Goal: Use online tool/utility: Utilize a website feature to perform a specific function

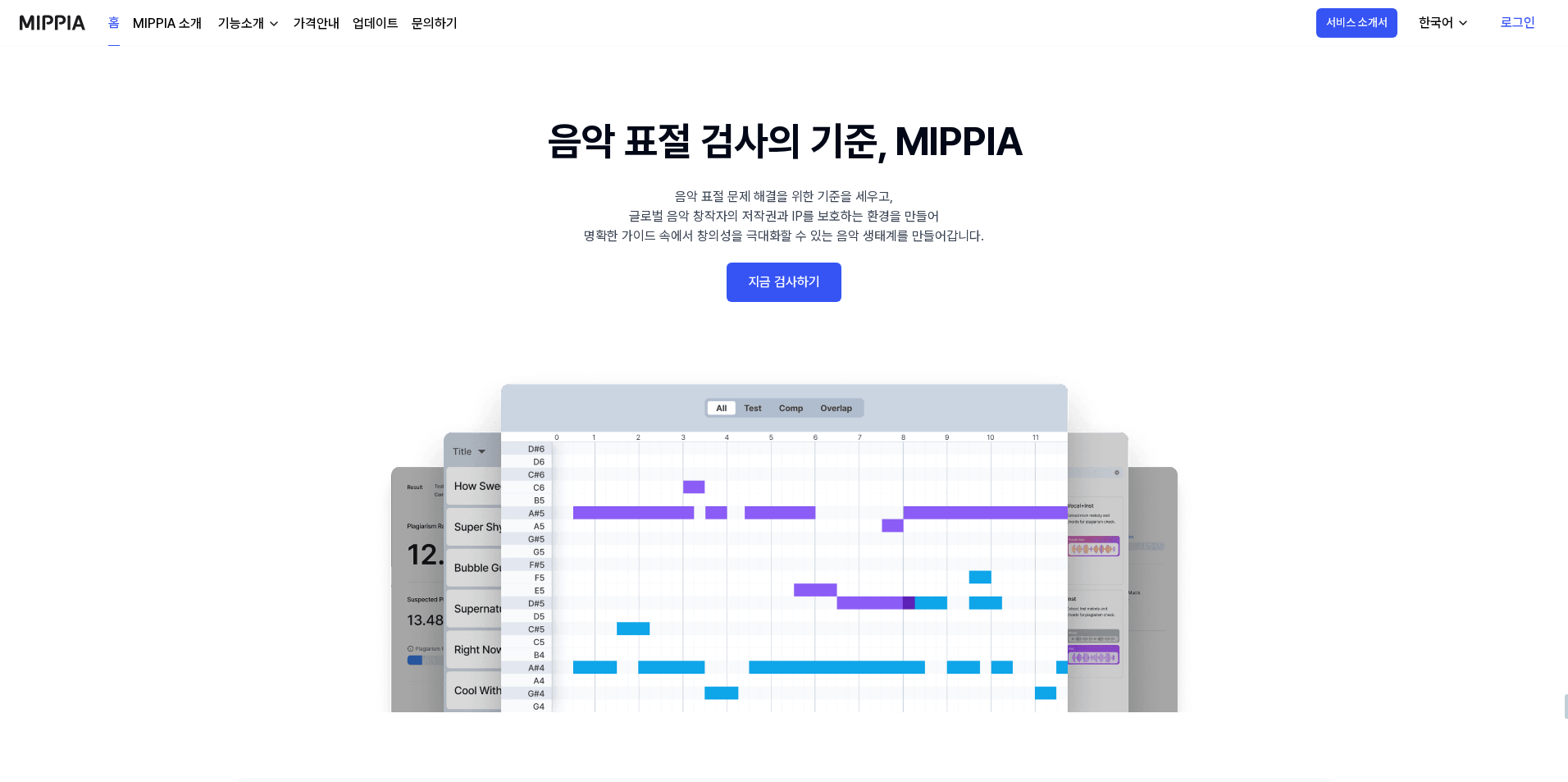
click at [806, 290] on link "지금 검사하기" at bounding box center [784, 282] width 114 height 40
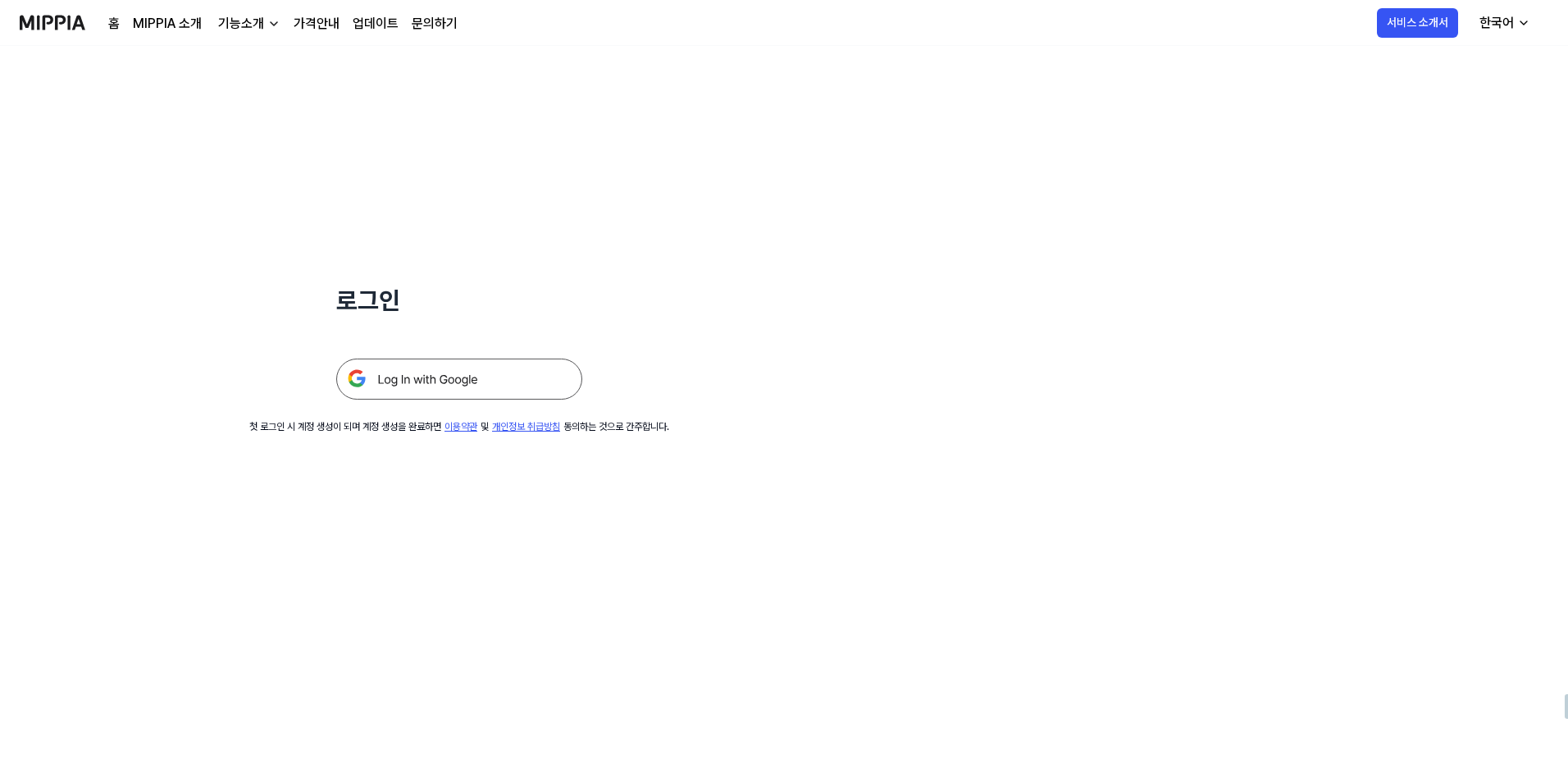
click at [471, 386] on img at bounding box center [460, 379] width 246 height 41
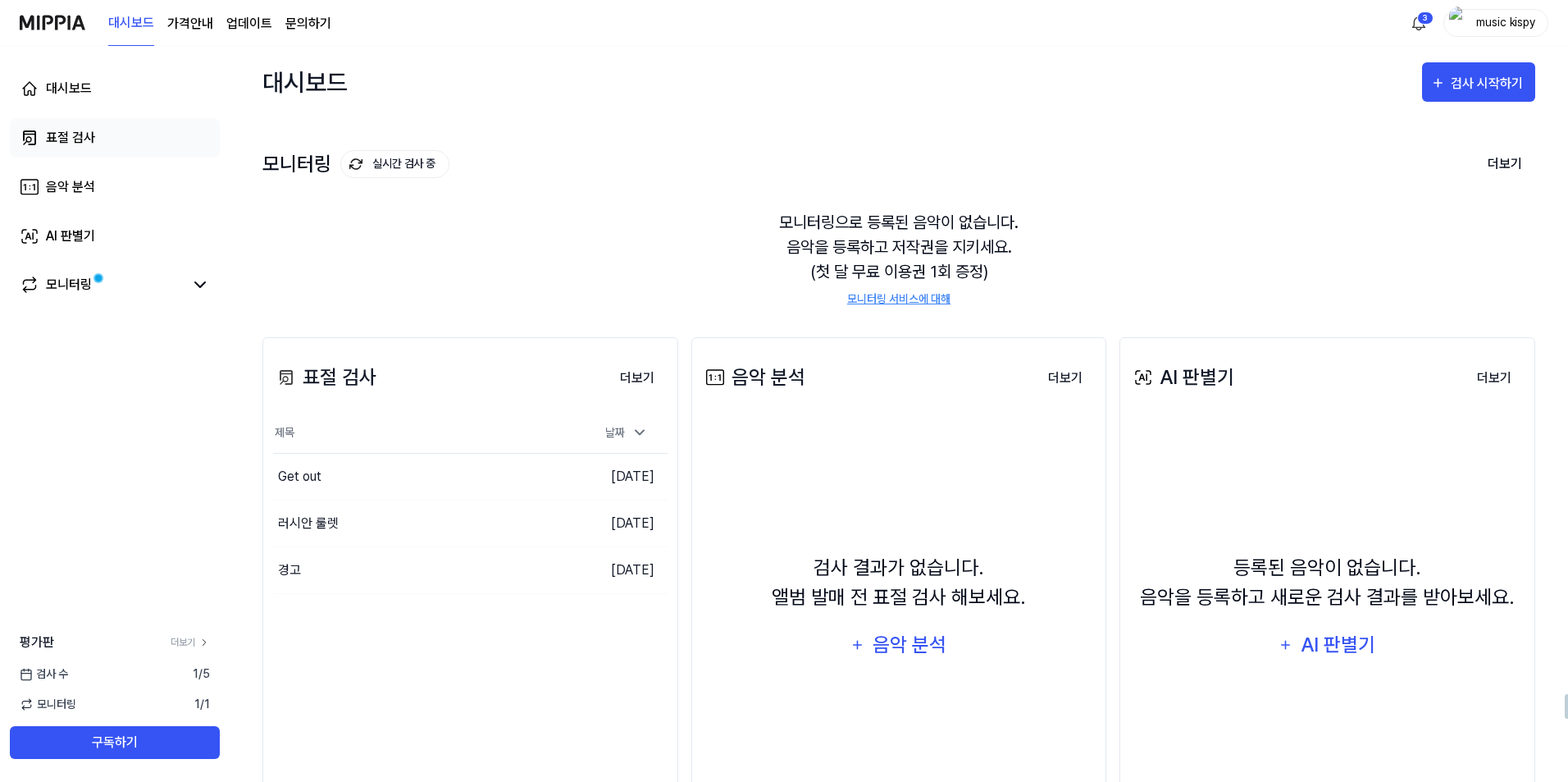
click at [89, 140] on div "표절 검사" at bounding box center [70, 138] width 49 height 19
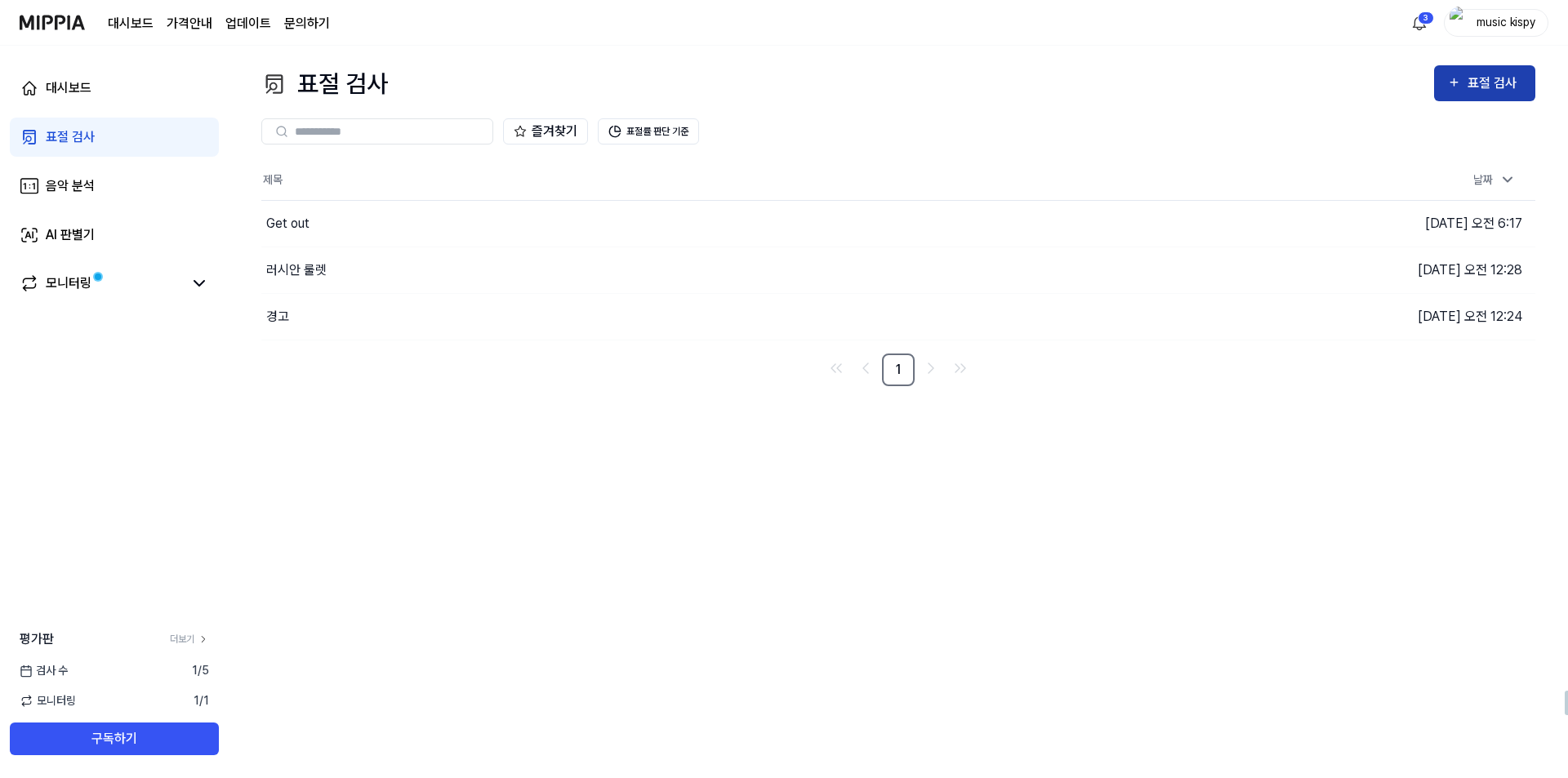
click at [1479, 97] on button "표절 검사" at bounding box center [1484, 83] width 101 height 36
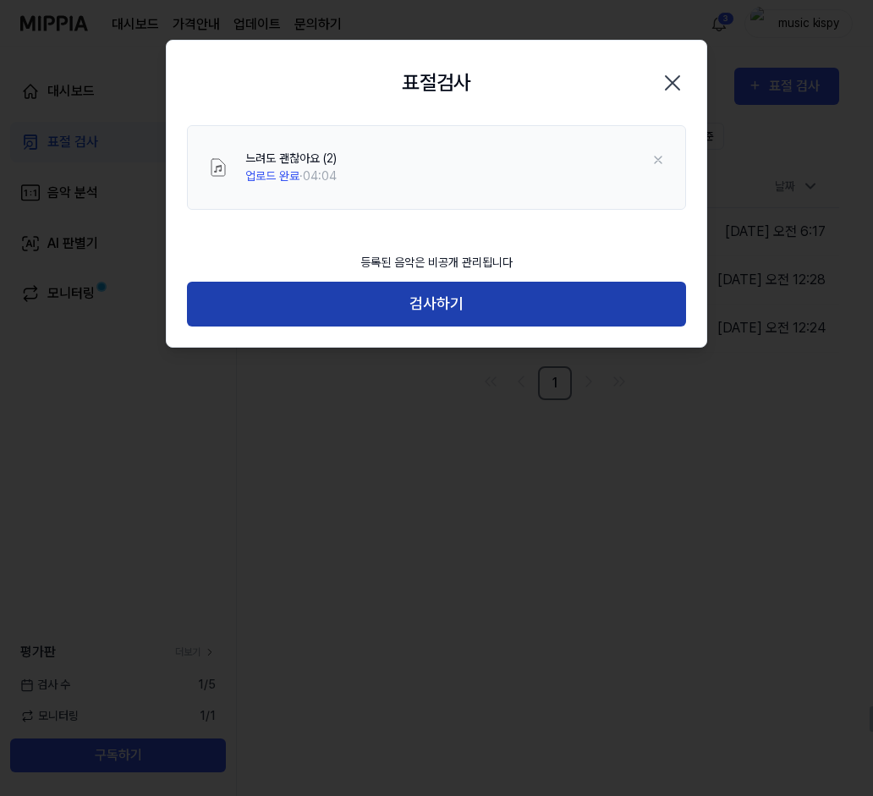
click at [421, 299] on button "검사하기" at bounding box center [436, 304] width 499 height 45
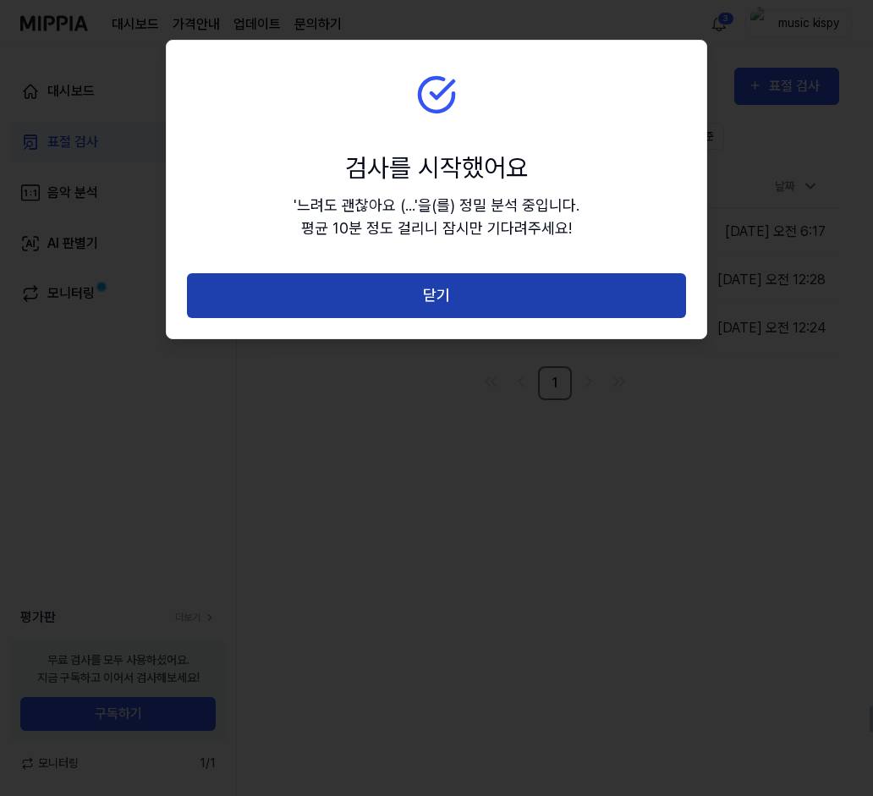
click at [421, 300] on button "닫기" at bounding box center [436, 295] width 499 height 45
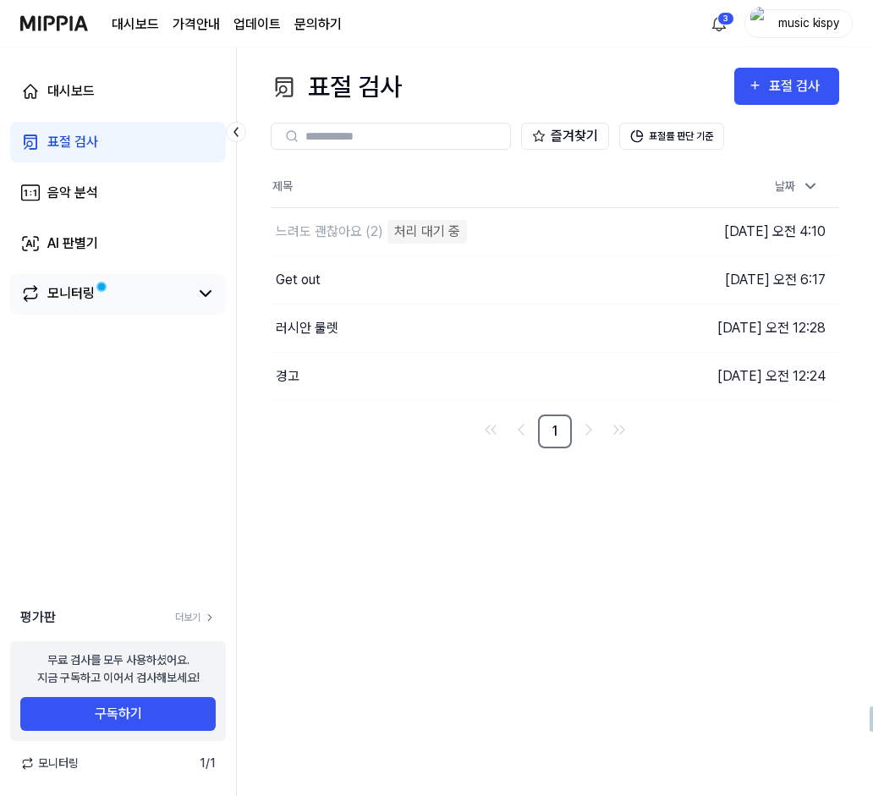
click at [152, 290] on link "모니터링" at bounding box center [104, 293] width 168 height 20
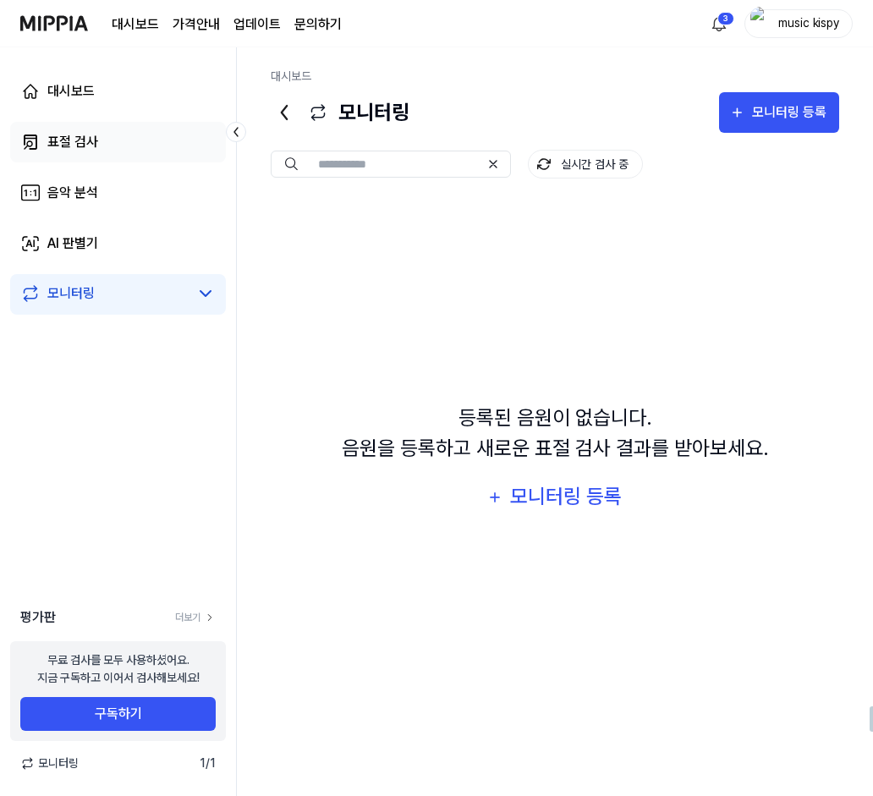
click at [128, 150] on link "표절 검사" at bounding box center [118, 142] width 216 height 41
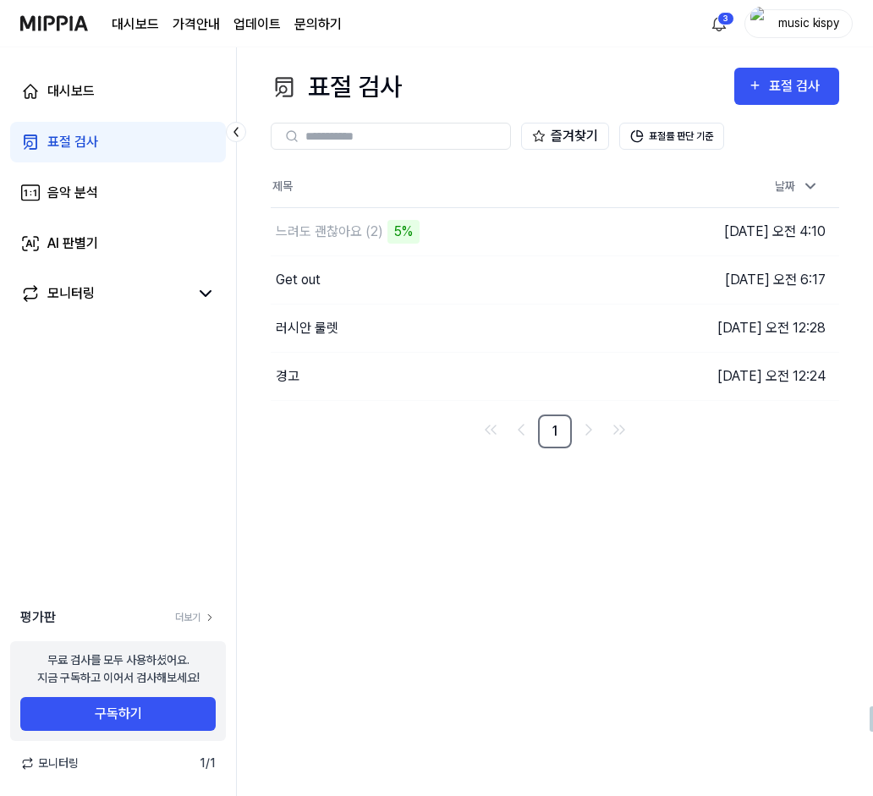
click at [265, 393] on div "표절 검사 표절 검사 표절 검사 음악 분석 AI 판별기 즐겨찾기 표절률 판단 기준 제목 날짜 느려도 괜찮아요 (2) 5% 이동하기 2025.0…" at bounding box center [555, 421] width 636 height 749
click at [526, 234] on div "느려도 괜찮아요 (2) 65%" at bounding box center [412, 231] width 283 height 47
click at [500, 217] on div "느려도 괜찮아요 (2)" at bounding box center [412, 231] width 283 height 47
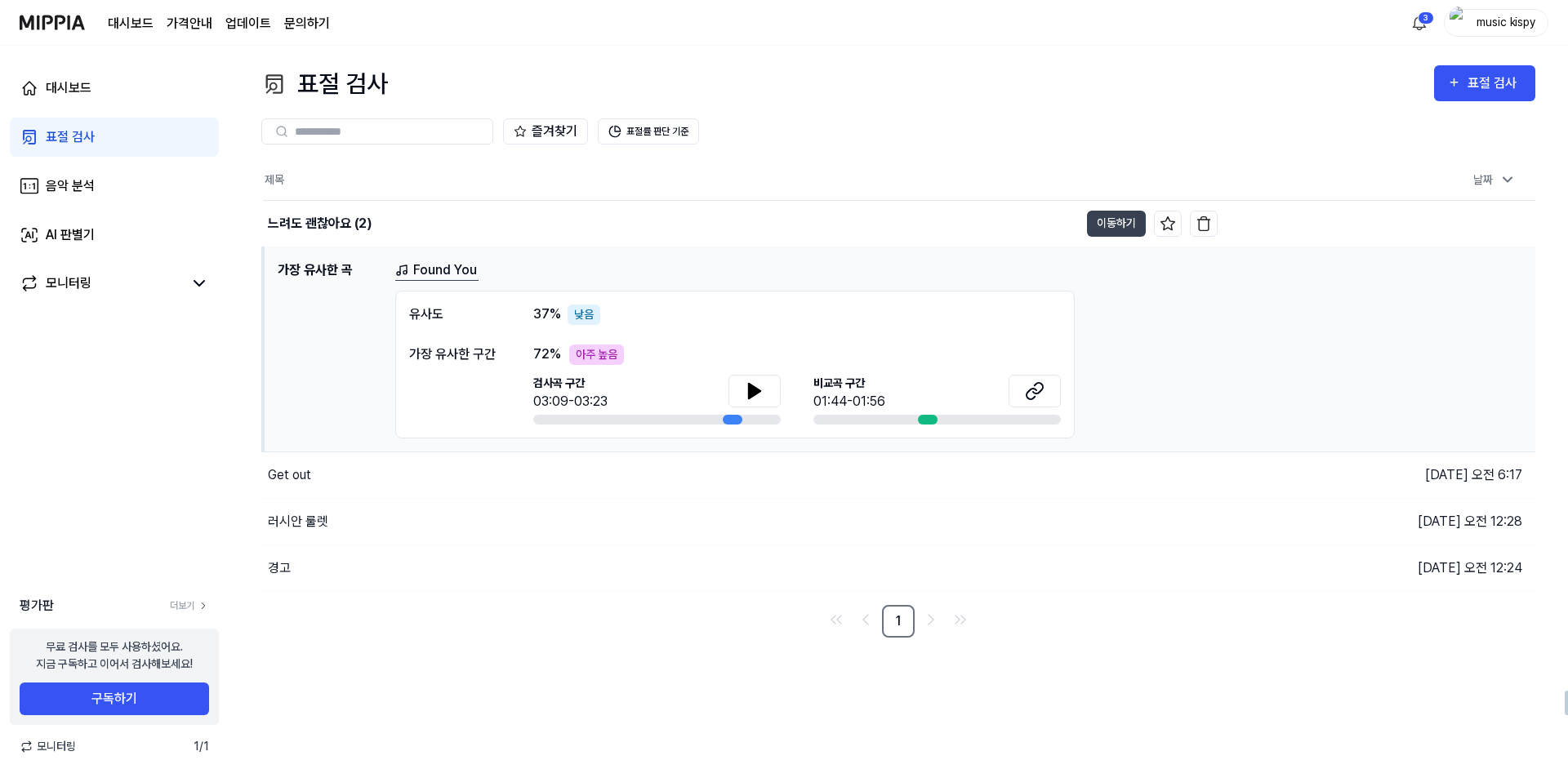
click at [435, 273] on link "Found You" at bounding box center [436, 270] width 83 height 20
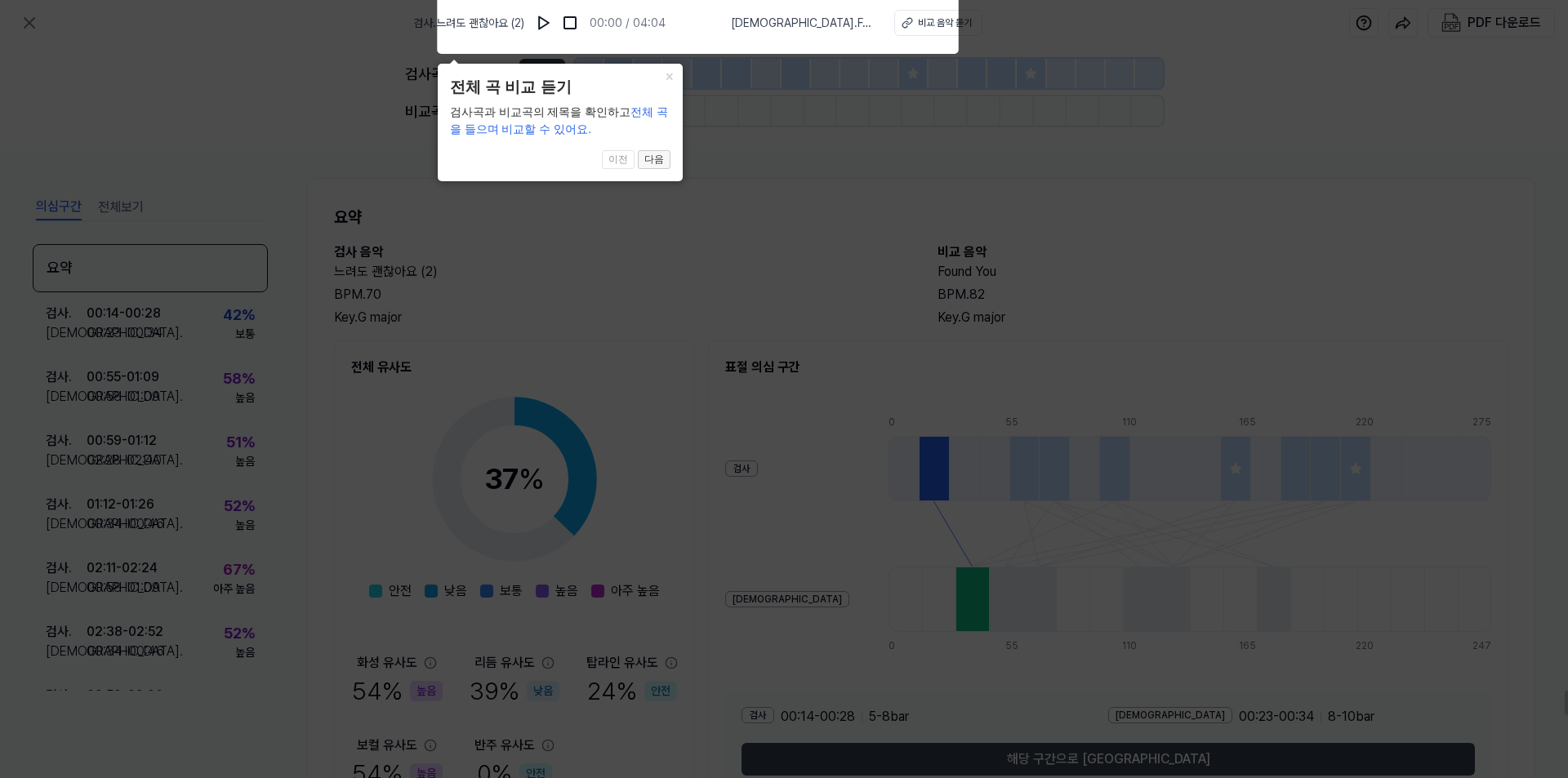
click at [656, 161] on button "다음" at bounding box center [655, 160] width 33 height 19
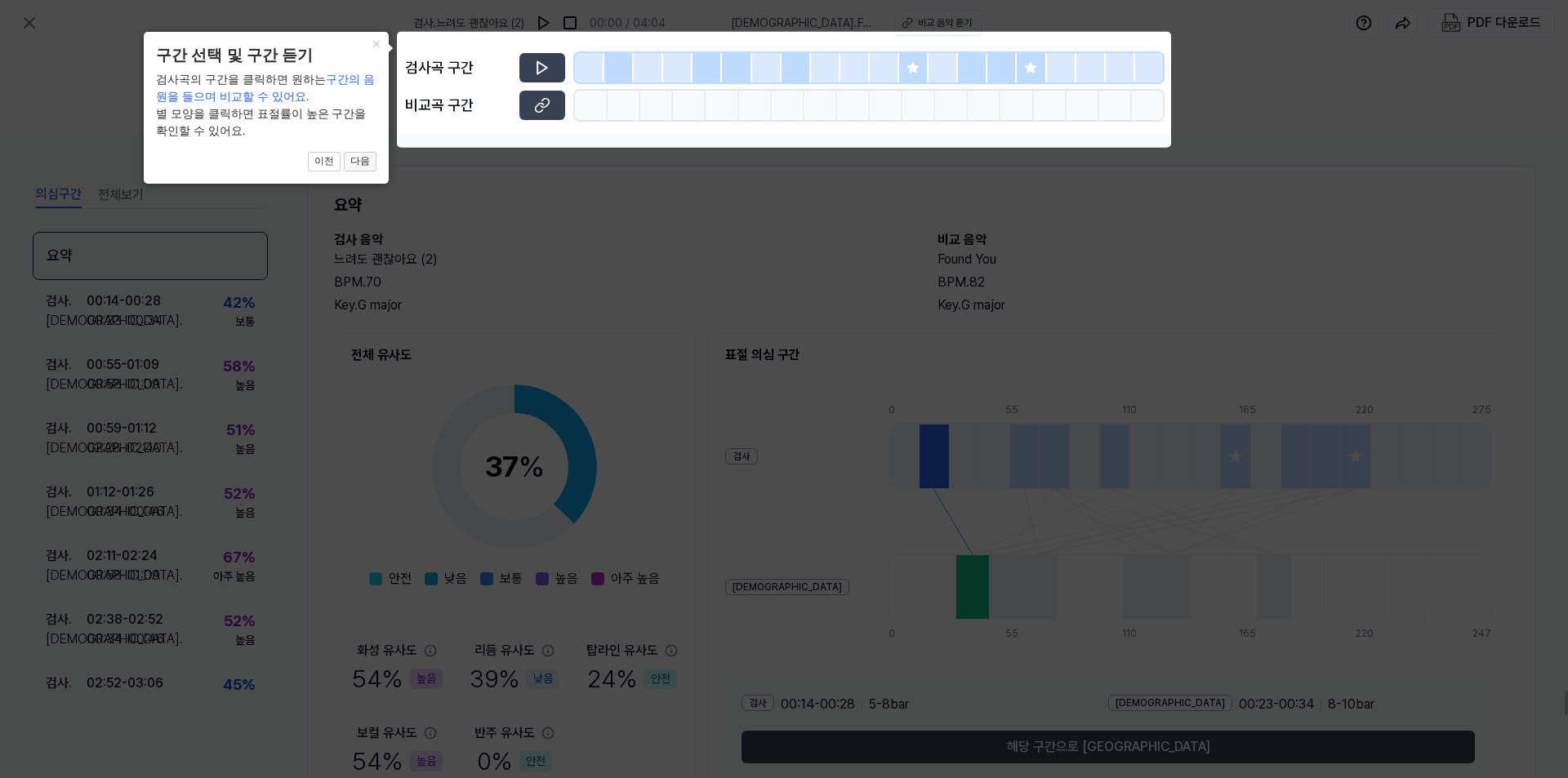
click at [364, 165] on button "다음" at bounding box center [360, 161] width 33 height 19
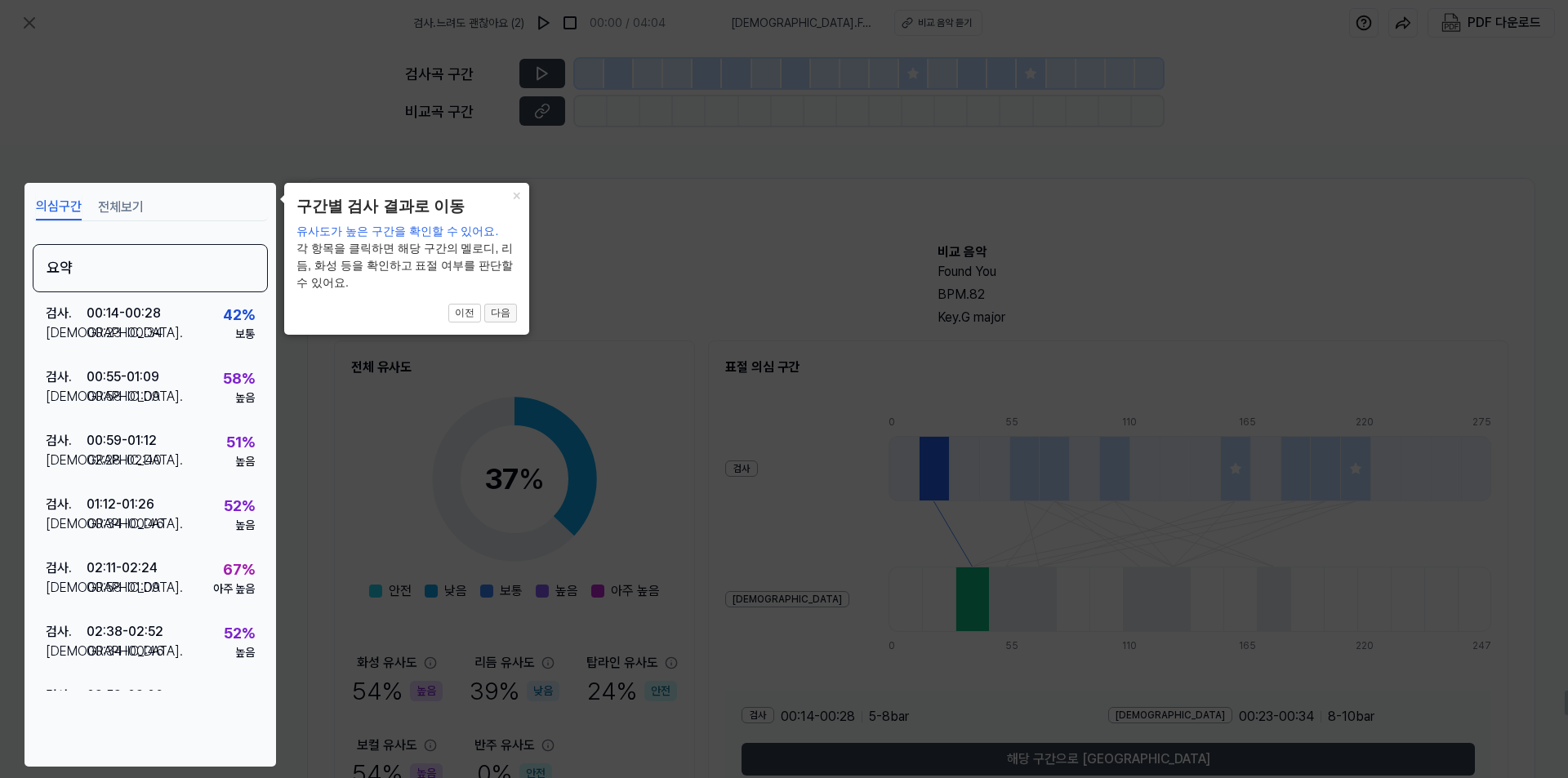
click at [499, 311] on button "다음" at bounding box center [501, 314] width 33 height 19
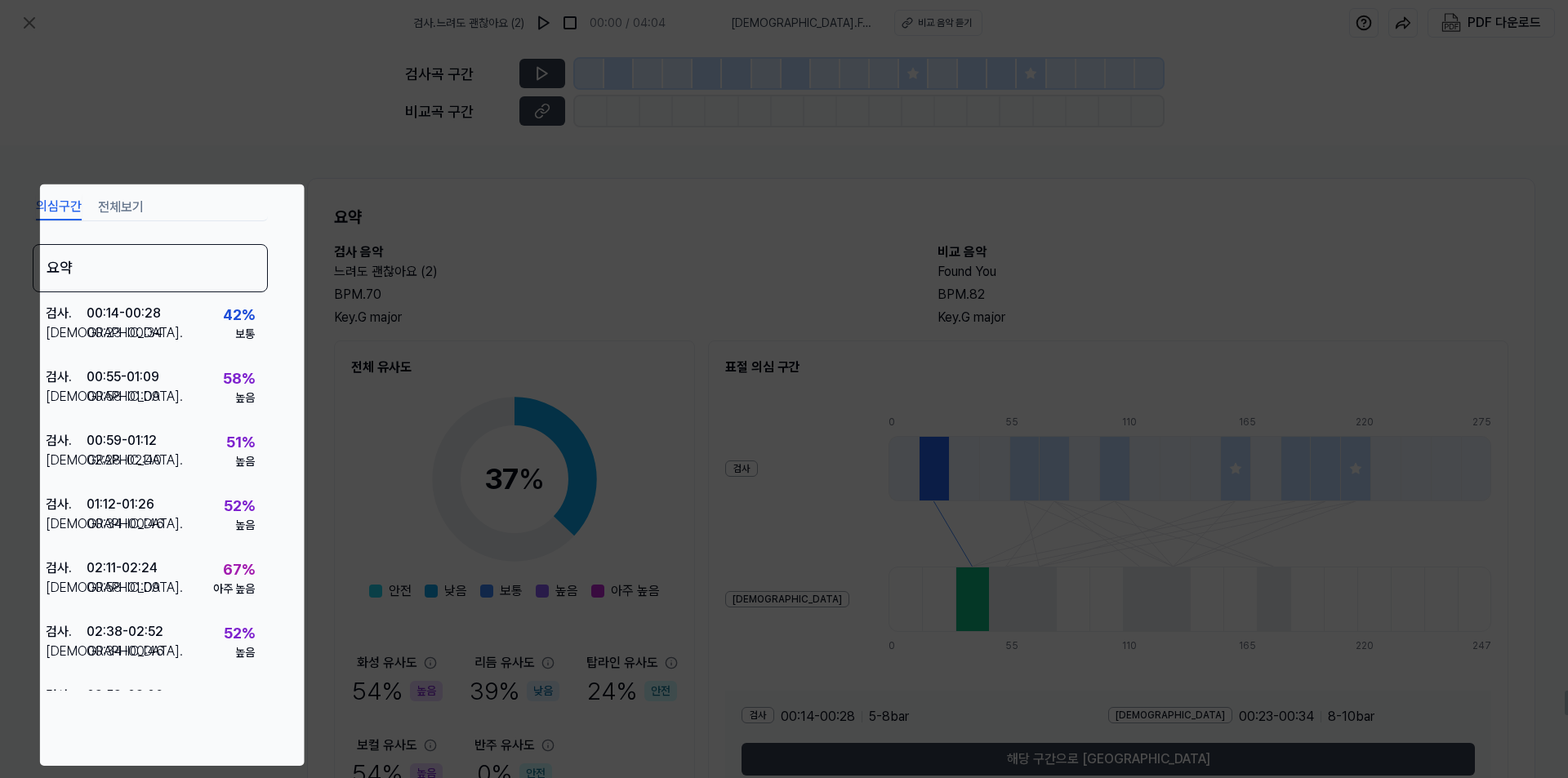
scroll to position [91, 0]
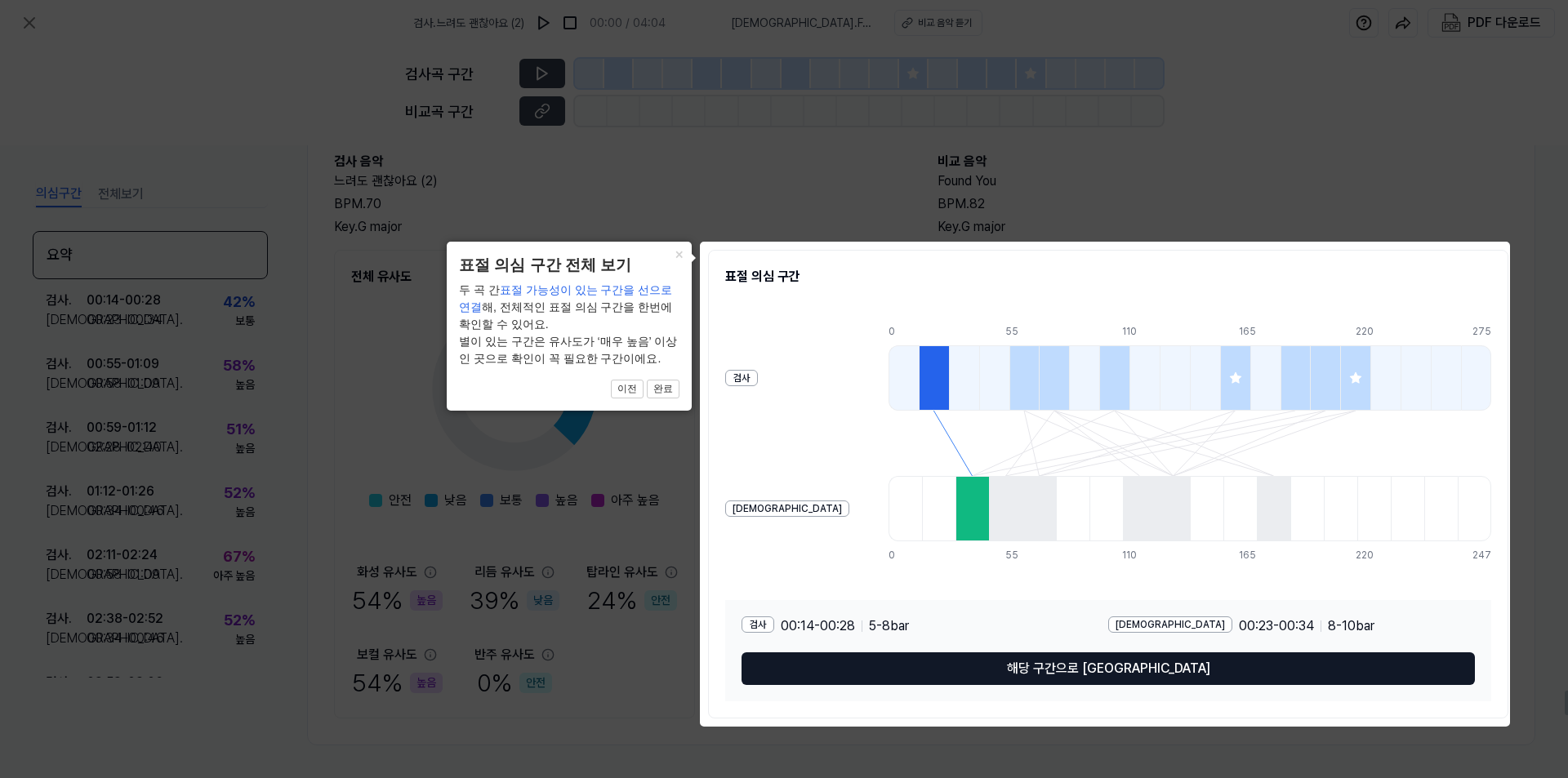
click at [1130, 678] on button "해당 구간으로 이동" at bounding box center [1108, 669] width 734 height 33
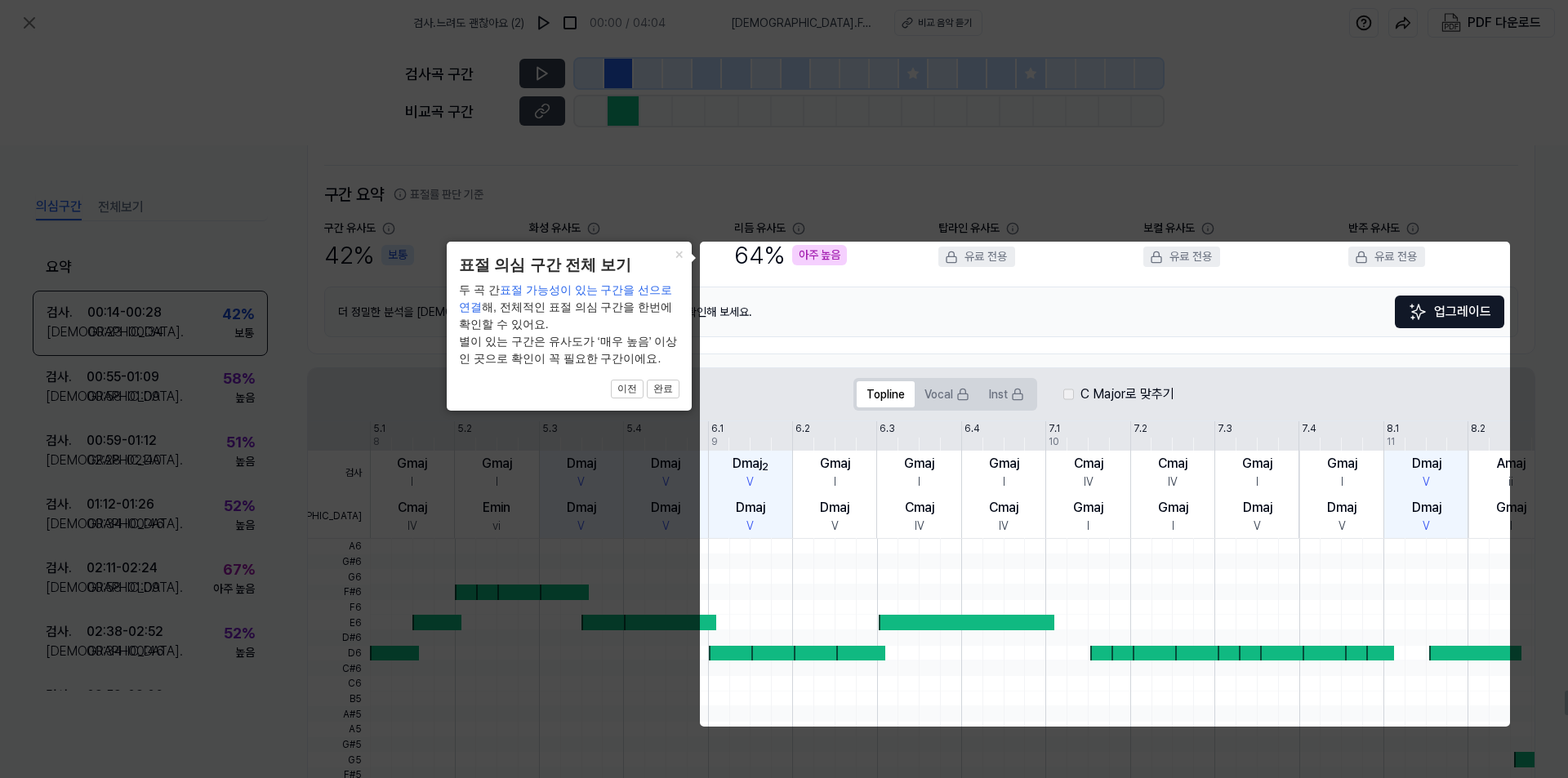
click at [922, 392] on body "검사 . 느려도 괜찮아요 (2) 00:00 / 04:04 비교 . Found You 비교 음악 듣기 PDF 다운로드 검사곡 구간 비교곡 구간 …" at bounding box center [784, 389] width 1568 height 778
click at [1070, 393] on body "검사 . 느려도 괜찮아요 (2) 00:00 / 04:04 비교 . Found You 비교 음악 듣기 PDF 다운로드 검사곡 구간 비교곡 구간 …" at bounding box center [784, 389] width 1568 height 778
click at [672, 391] on button "완료" at bounding box center [663, 389] width 33 height 19
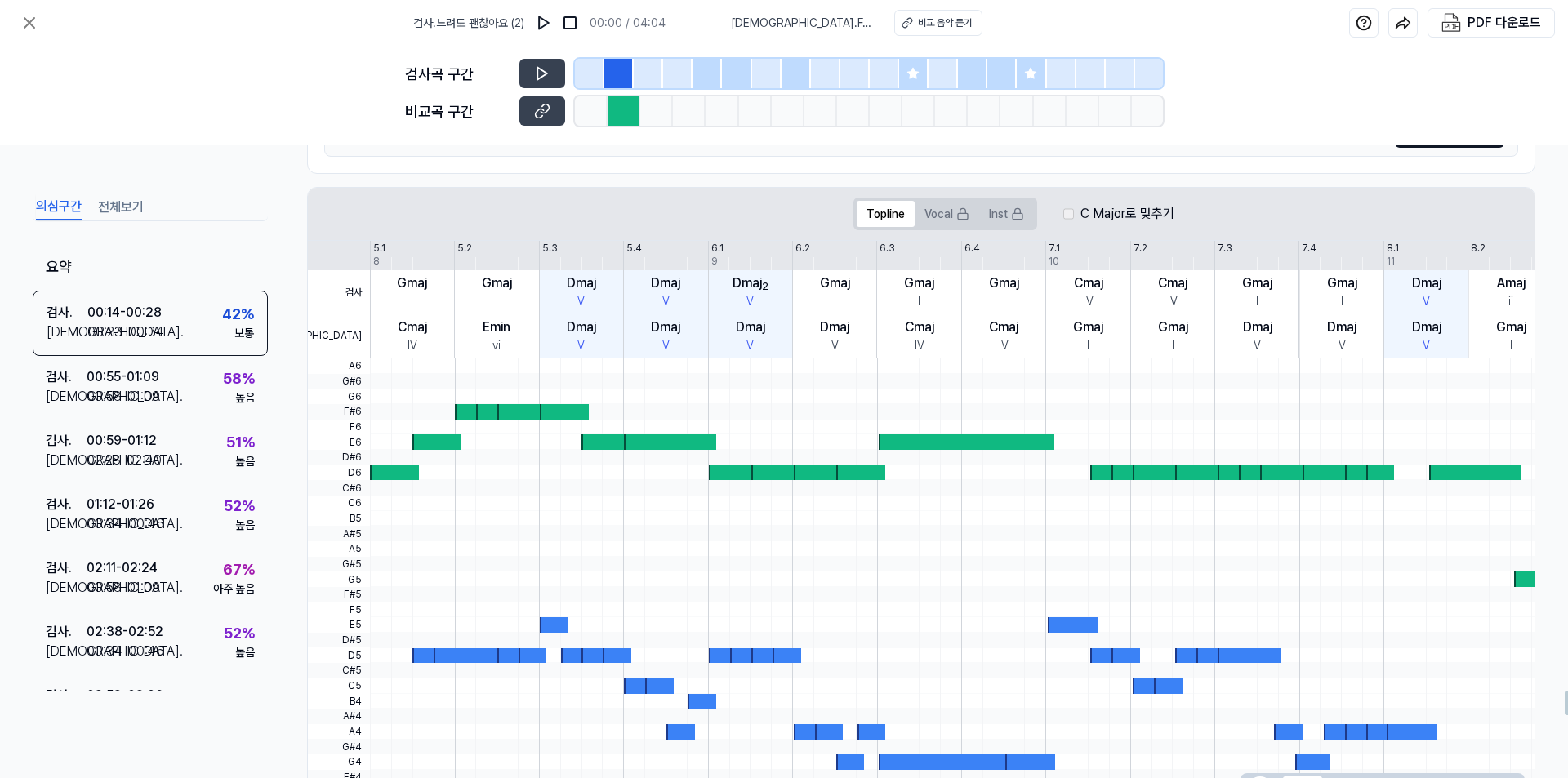
scroll to position [254, 0]
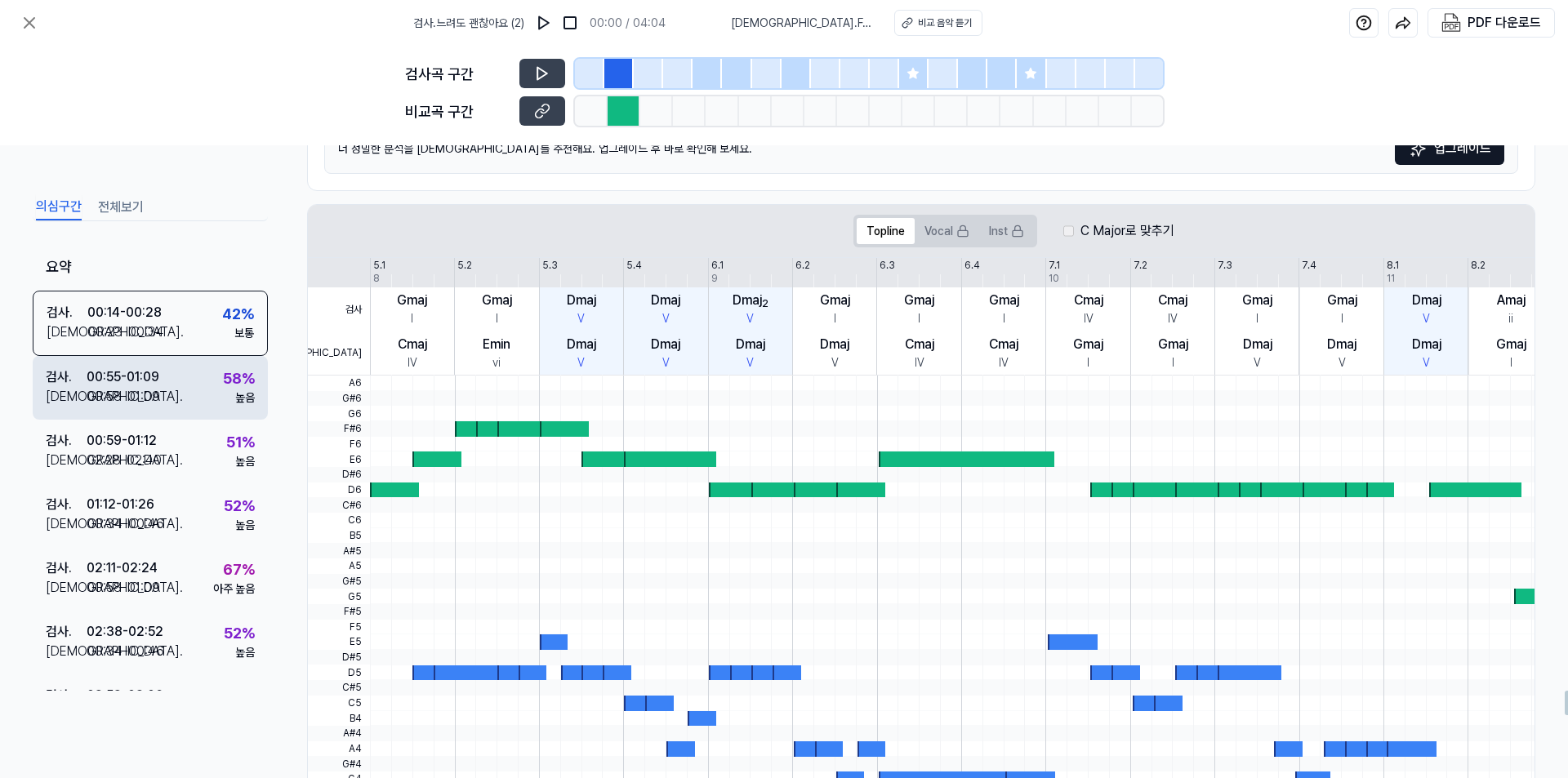
click at [178, 395] on div "검사 . 00:55 - 01:09 비교 . 00:58 - 01:09 58 % 높음" at bounding box center [151, 388] width 236 height 64
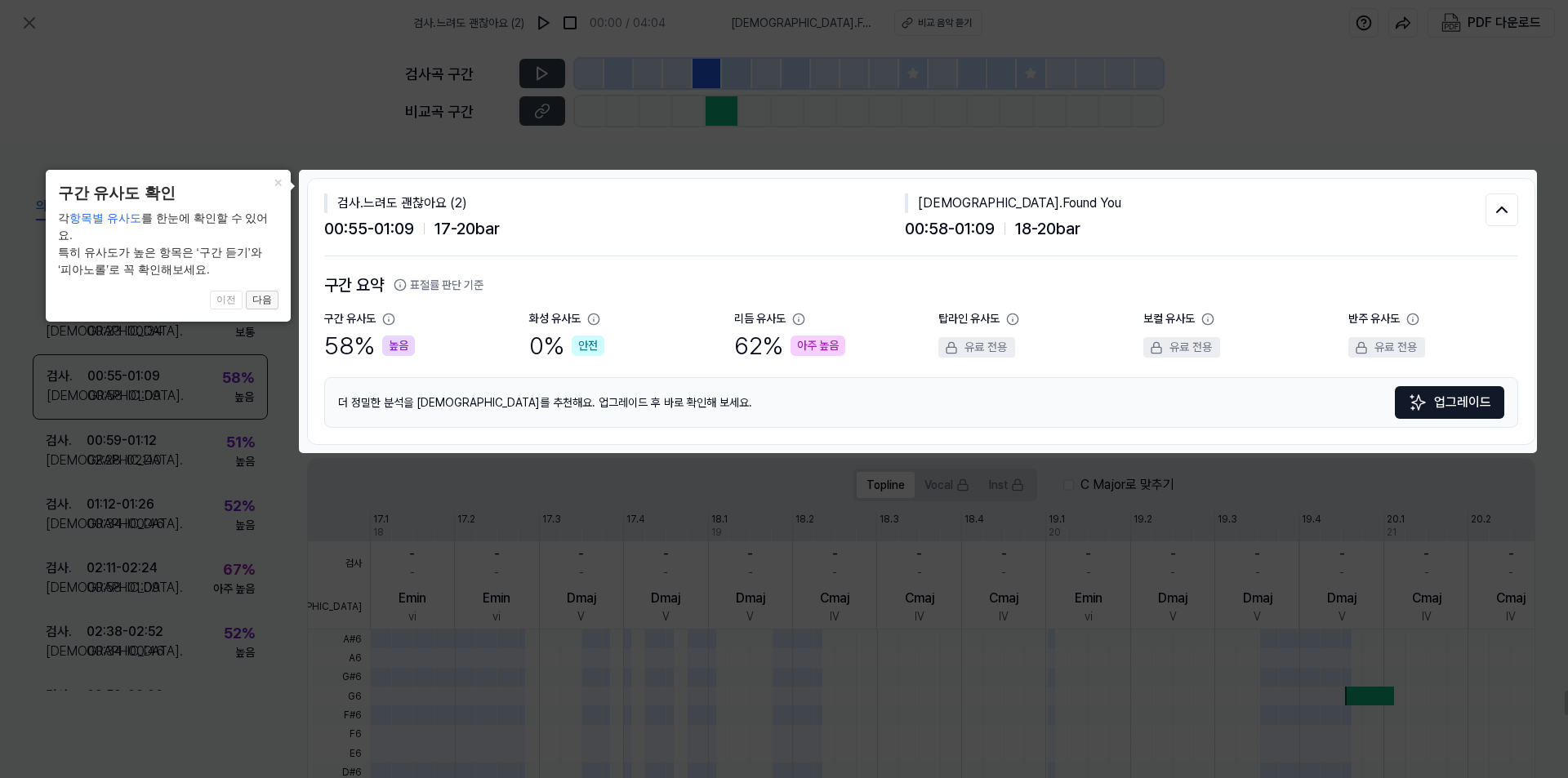
click at [267, 291] on button "다음" at bounding box center [263, 300] width 33 height 19
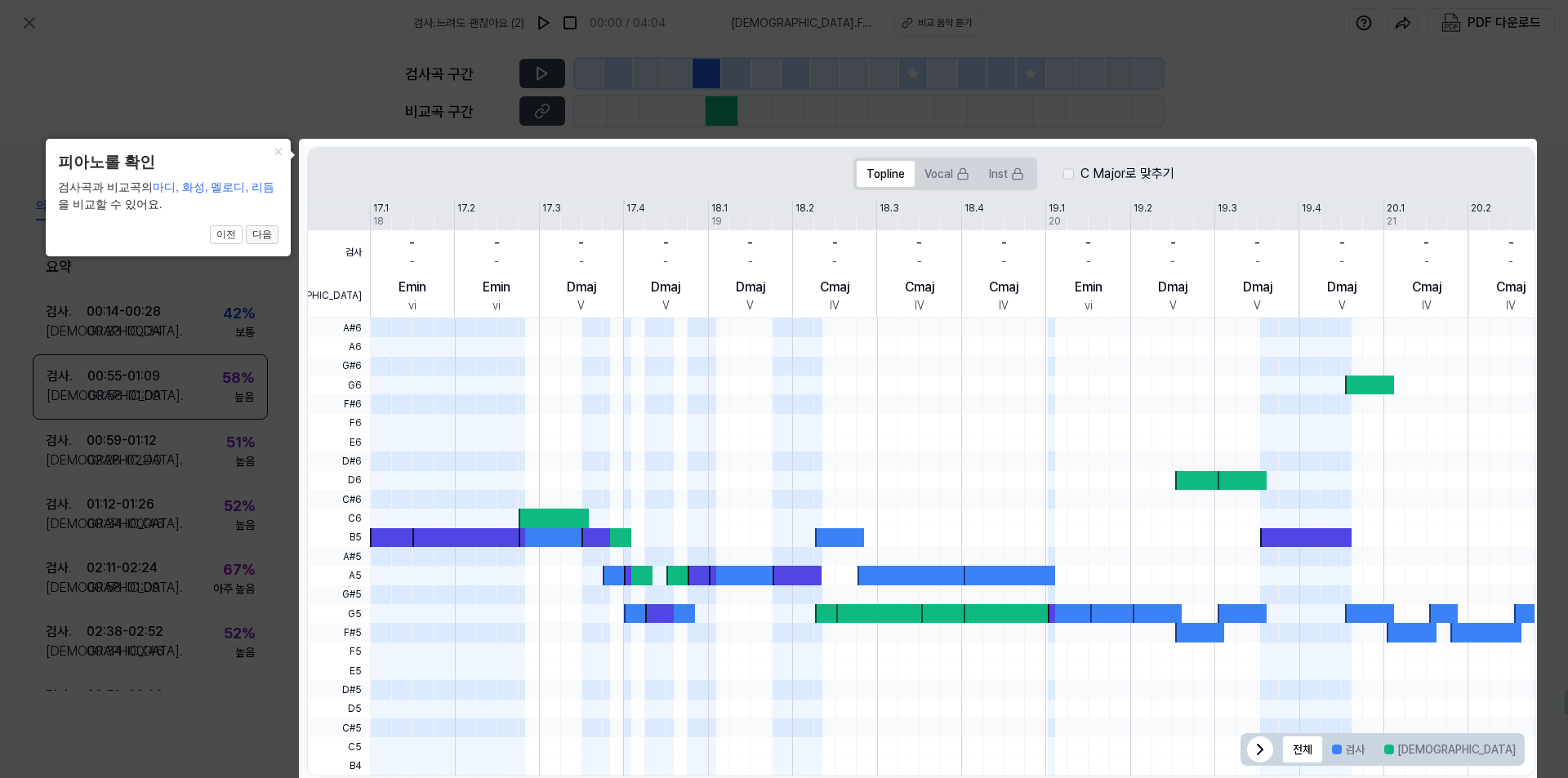
click at [267, 235] on button "다음" at bounding box center [263, 235] width 33 height 19
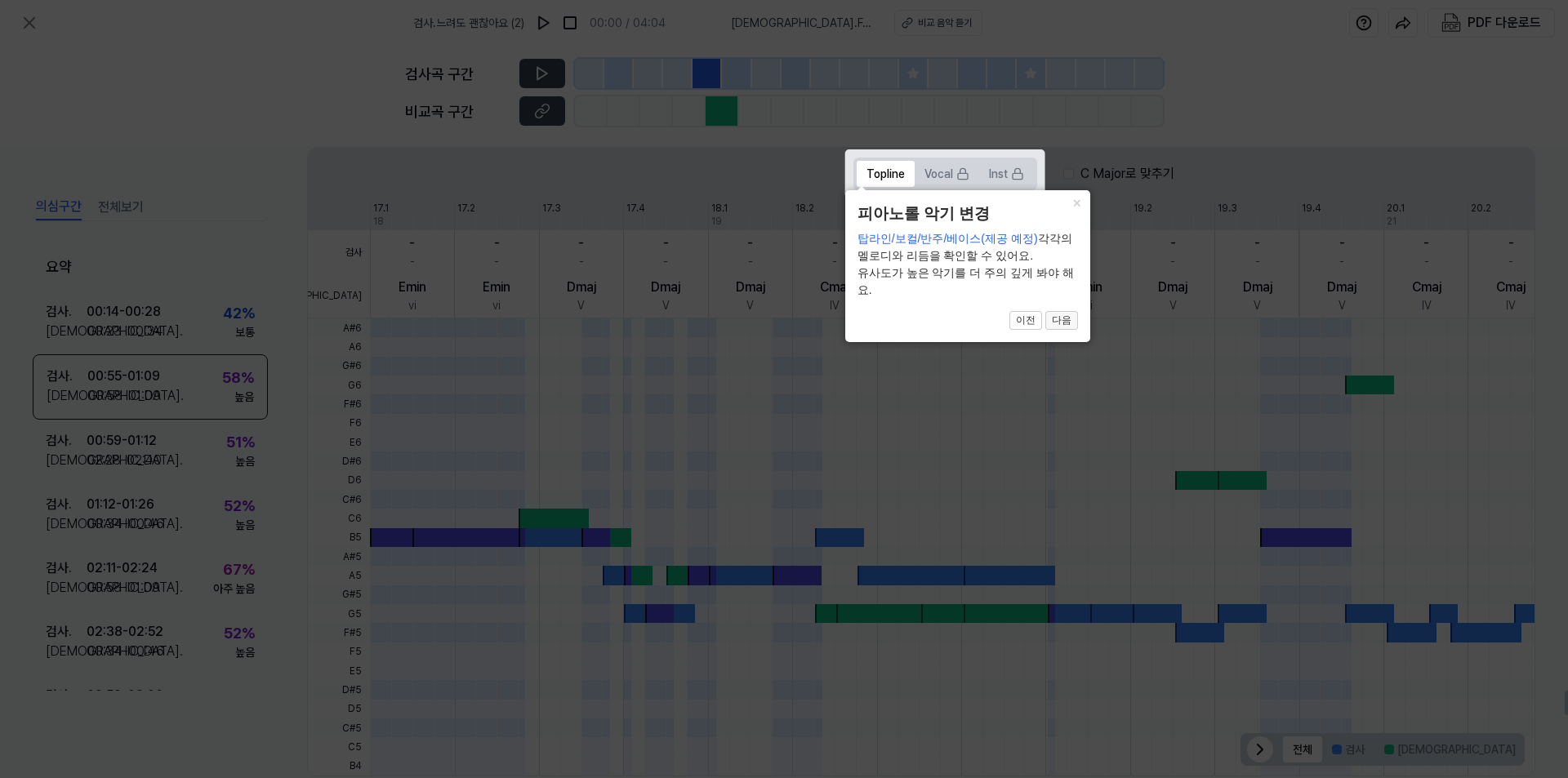
click at [1060, 320] on button "다음" at bounding box center [1062, 320] width 33 height 19
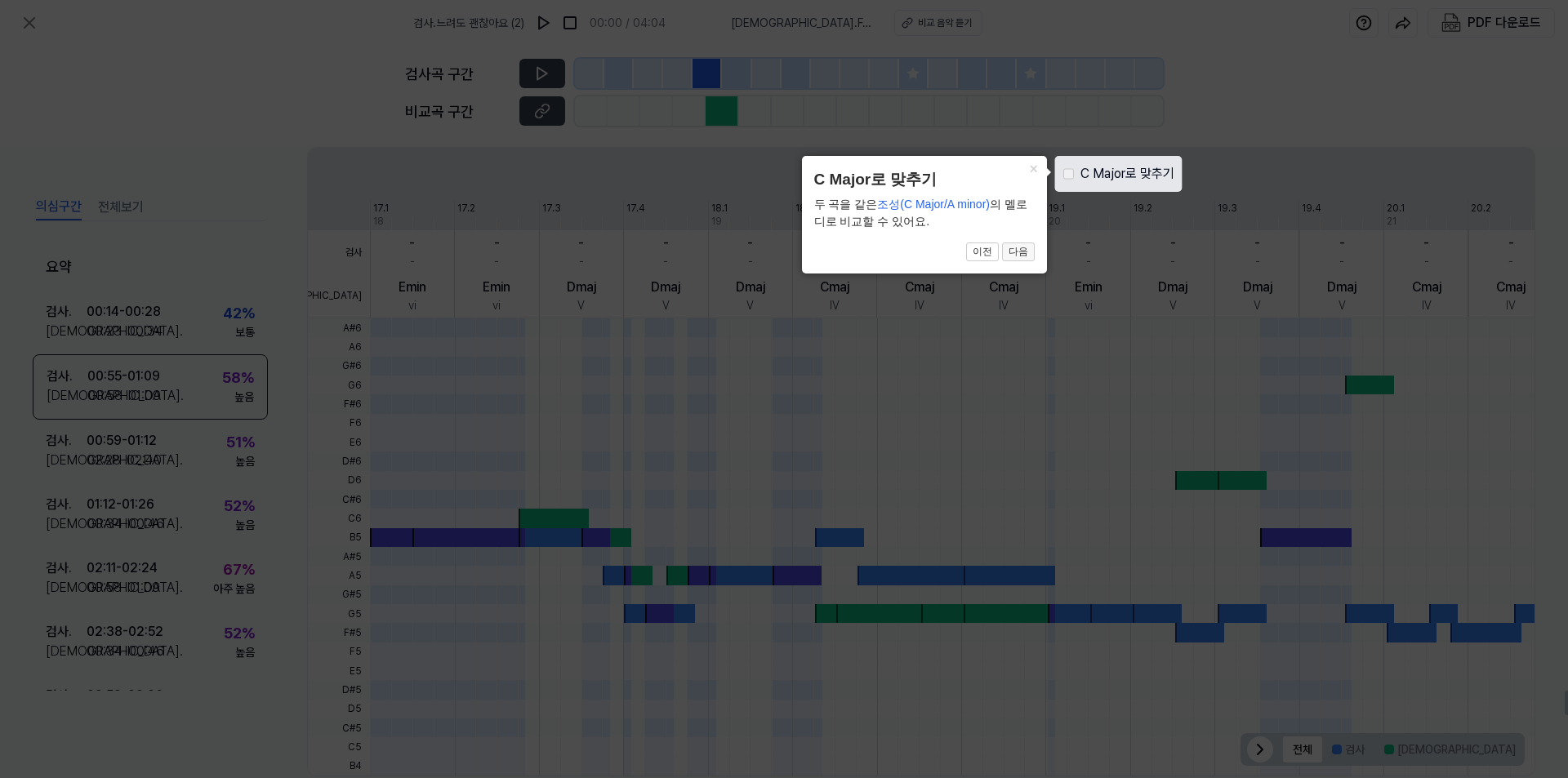
click at [1015, 256] on button "다음" at bounding box center [1019, 252] width 33 height 19
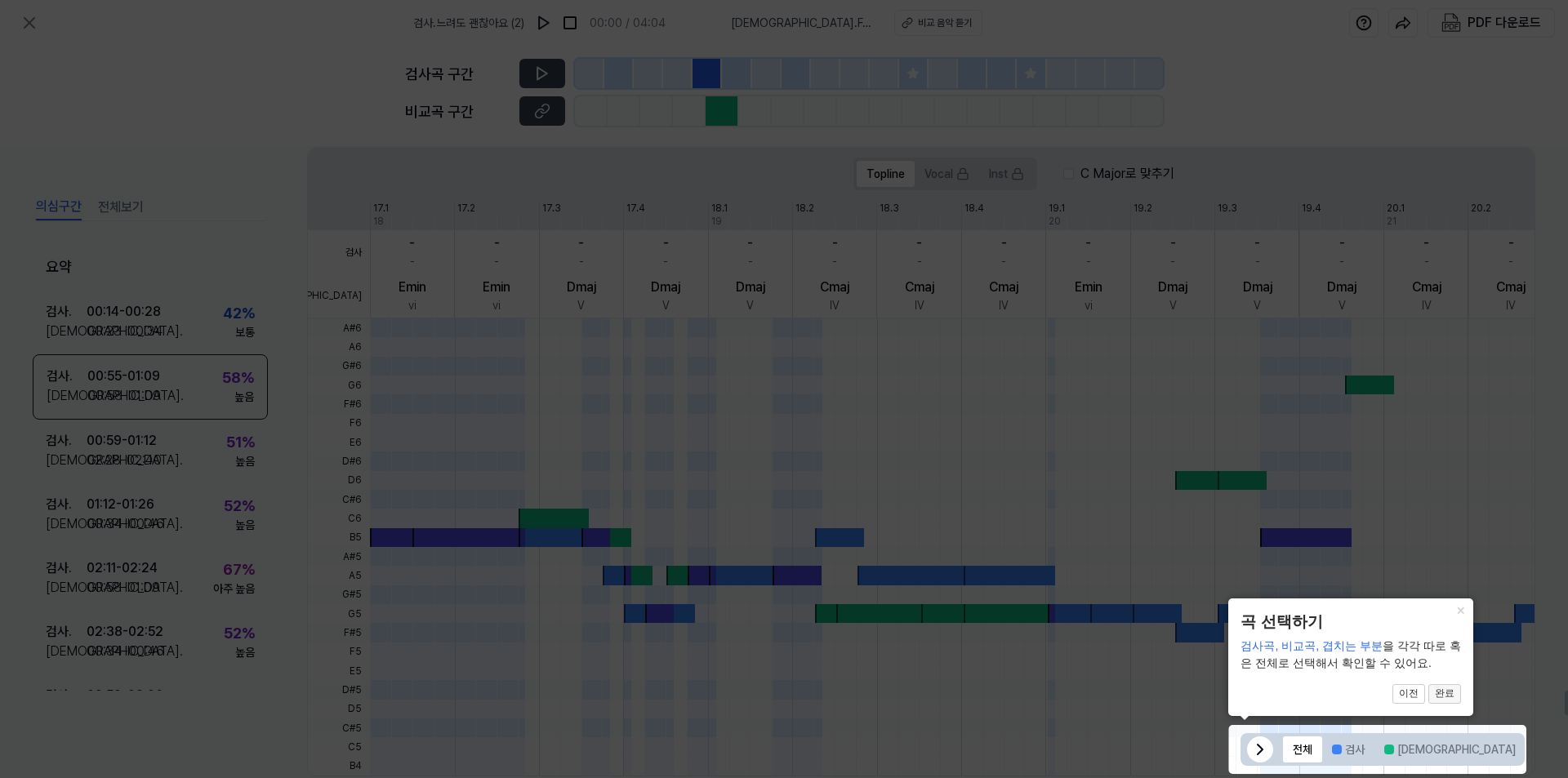
click at [1447, 703] on button "완료" at bounding box center [1445, 694] width 33 height 19
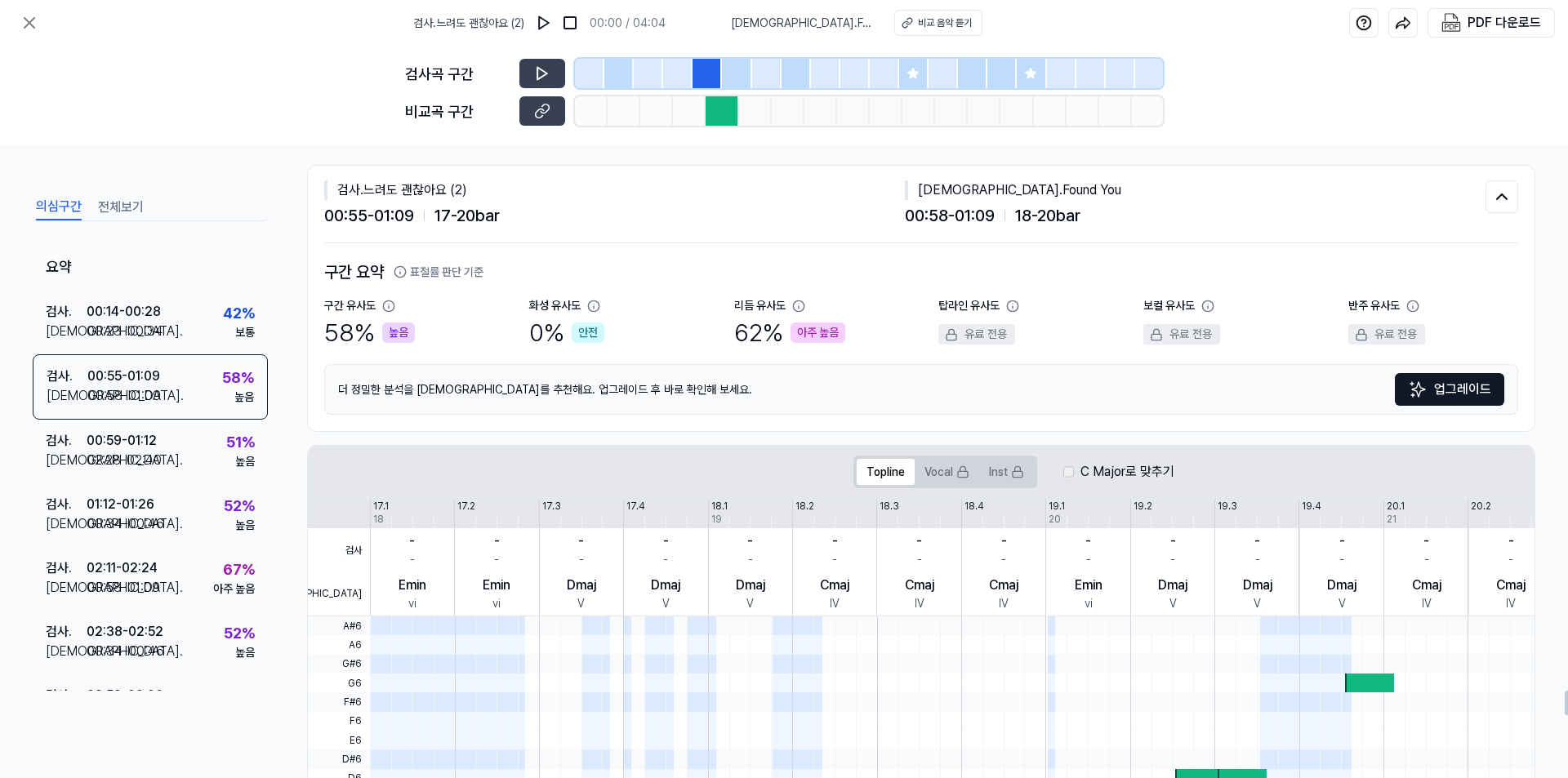
scroll to position [0, 0]
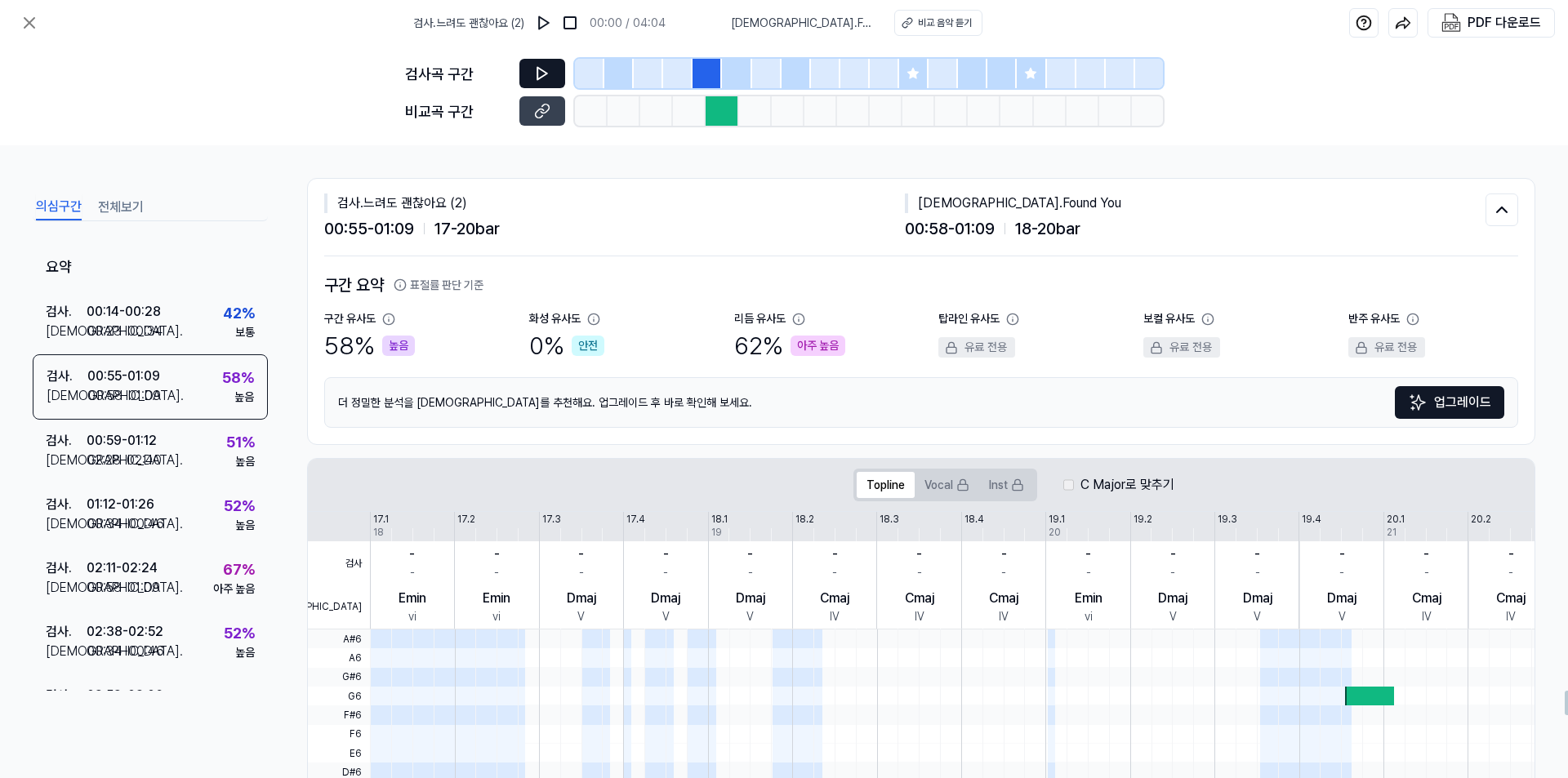
click at [527, 76] on button at bounding box center [542, 73] width 45 height 29
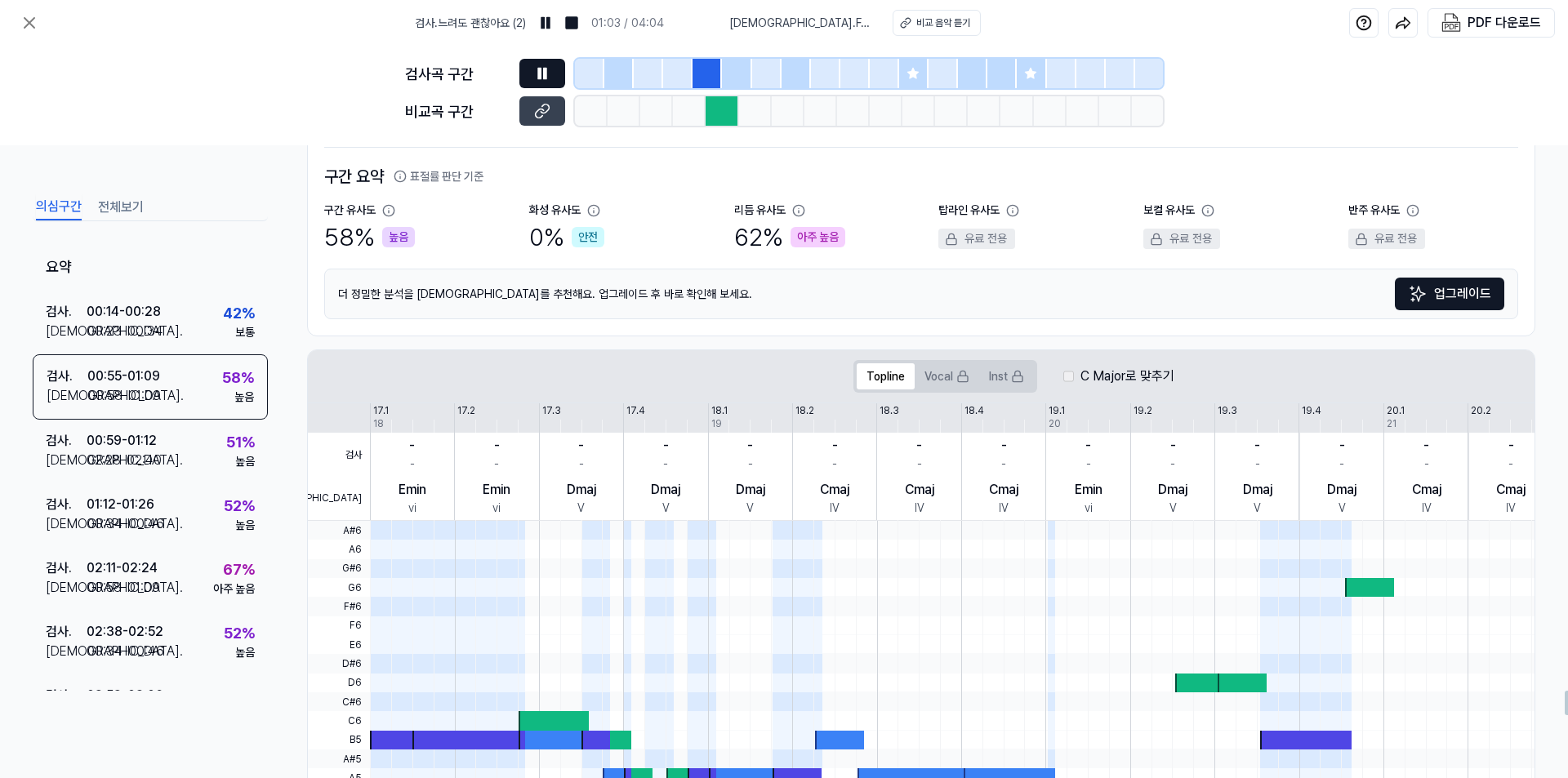
click at [543, 77] on icon at bounding box center [542, 73] width 16 height 16
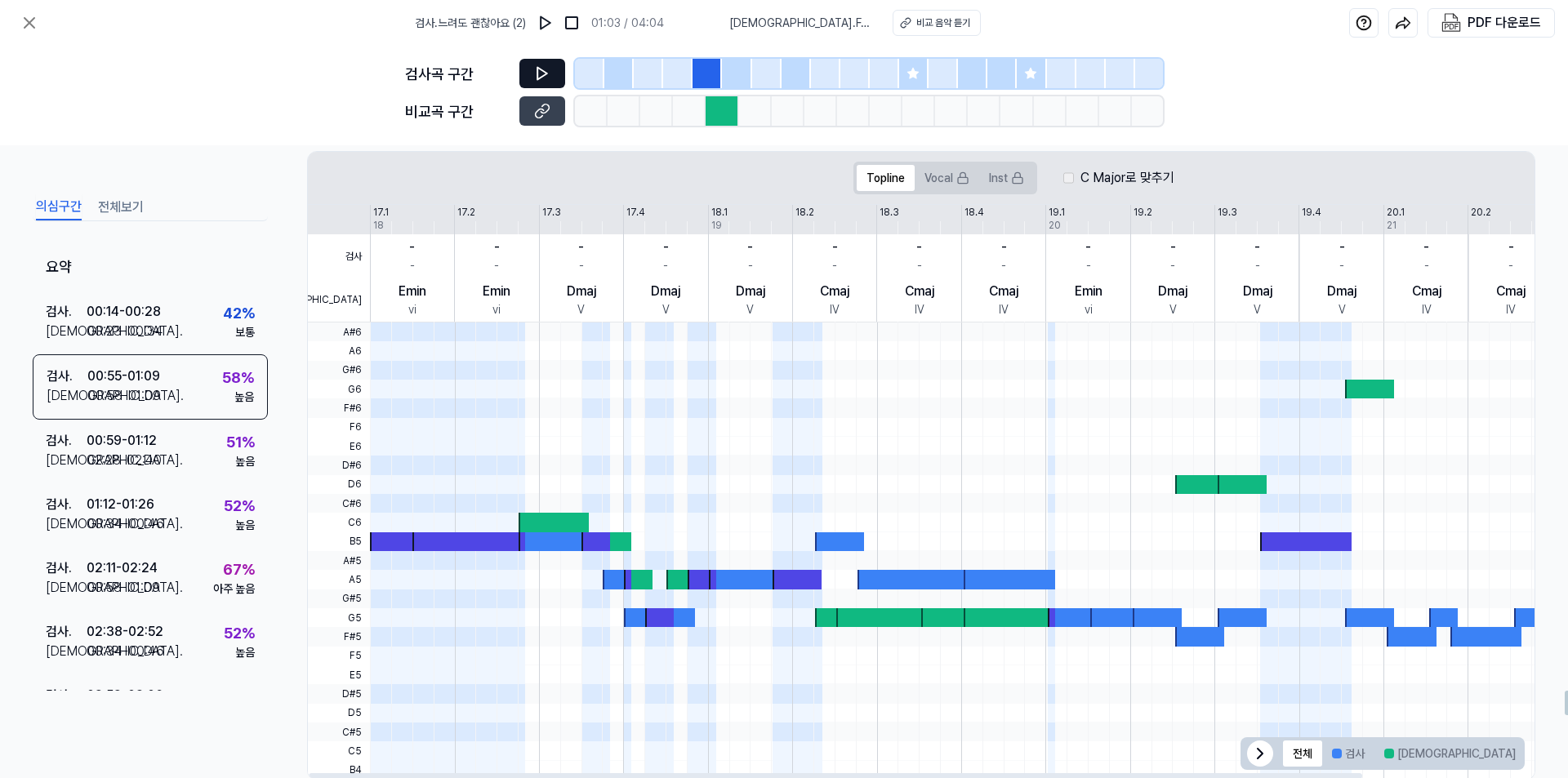
scroll to position [342, 0]
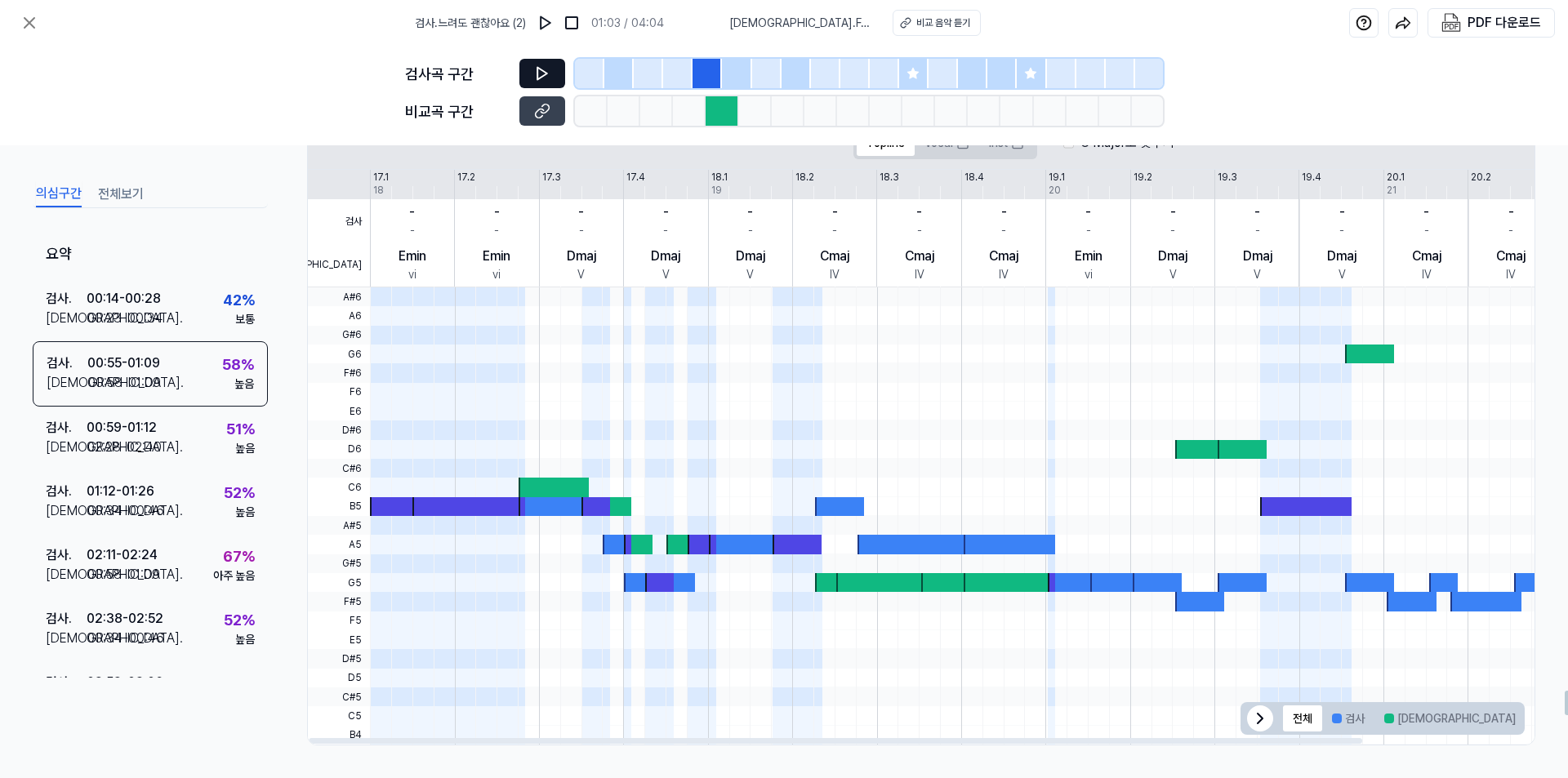
click at [1526, 728] on button "겹치는 부분" at bounding box center [1567, 718] width 84 height 26
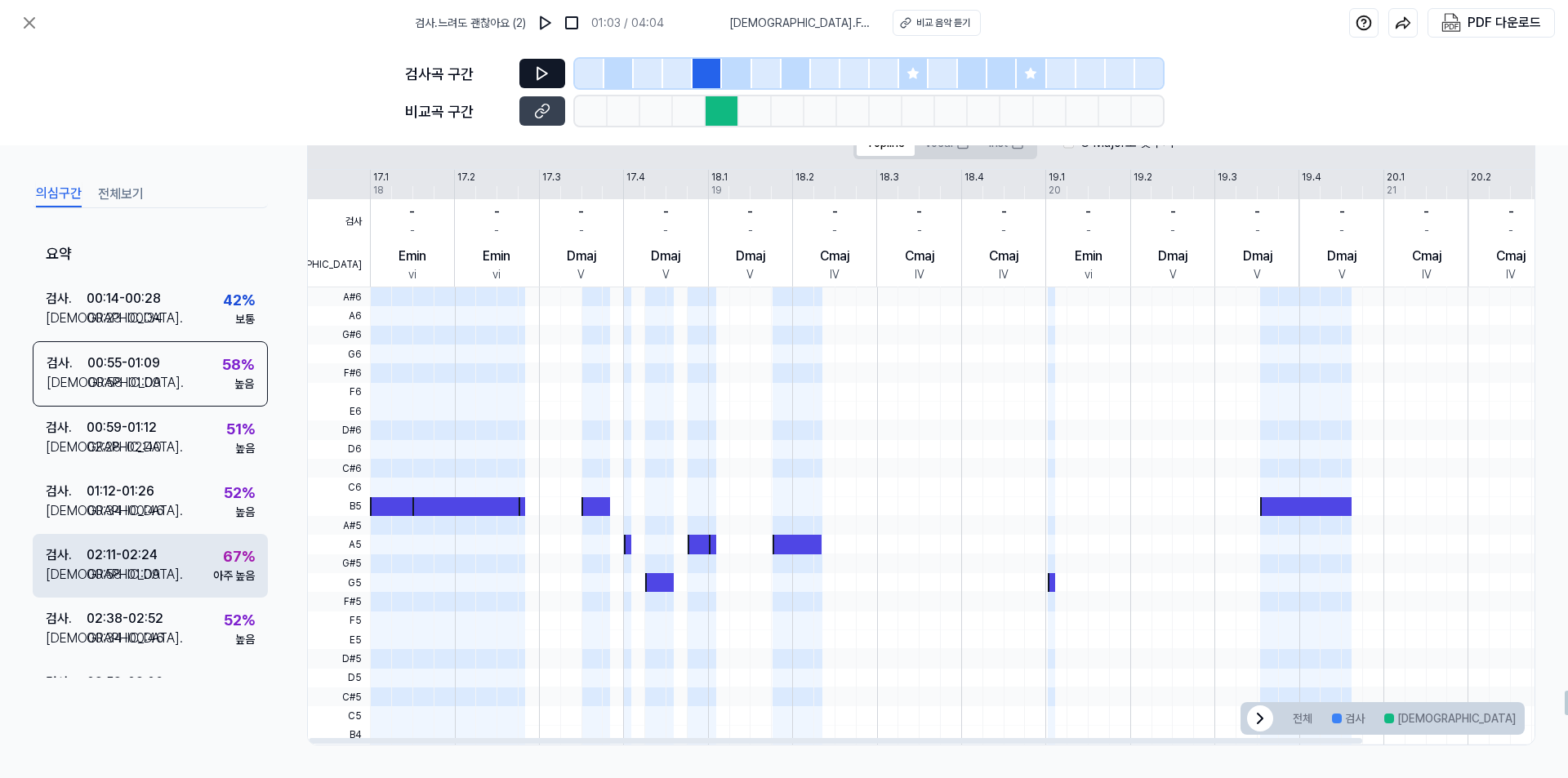
click at [136, 575] on div "00:58 - 01:09" at bounding box center [124, 574] width 73 height 19
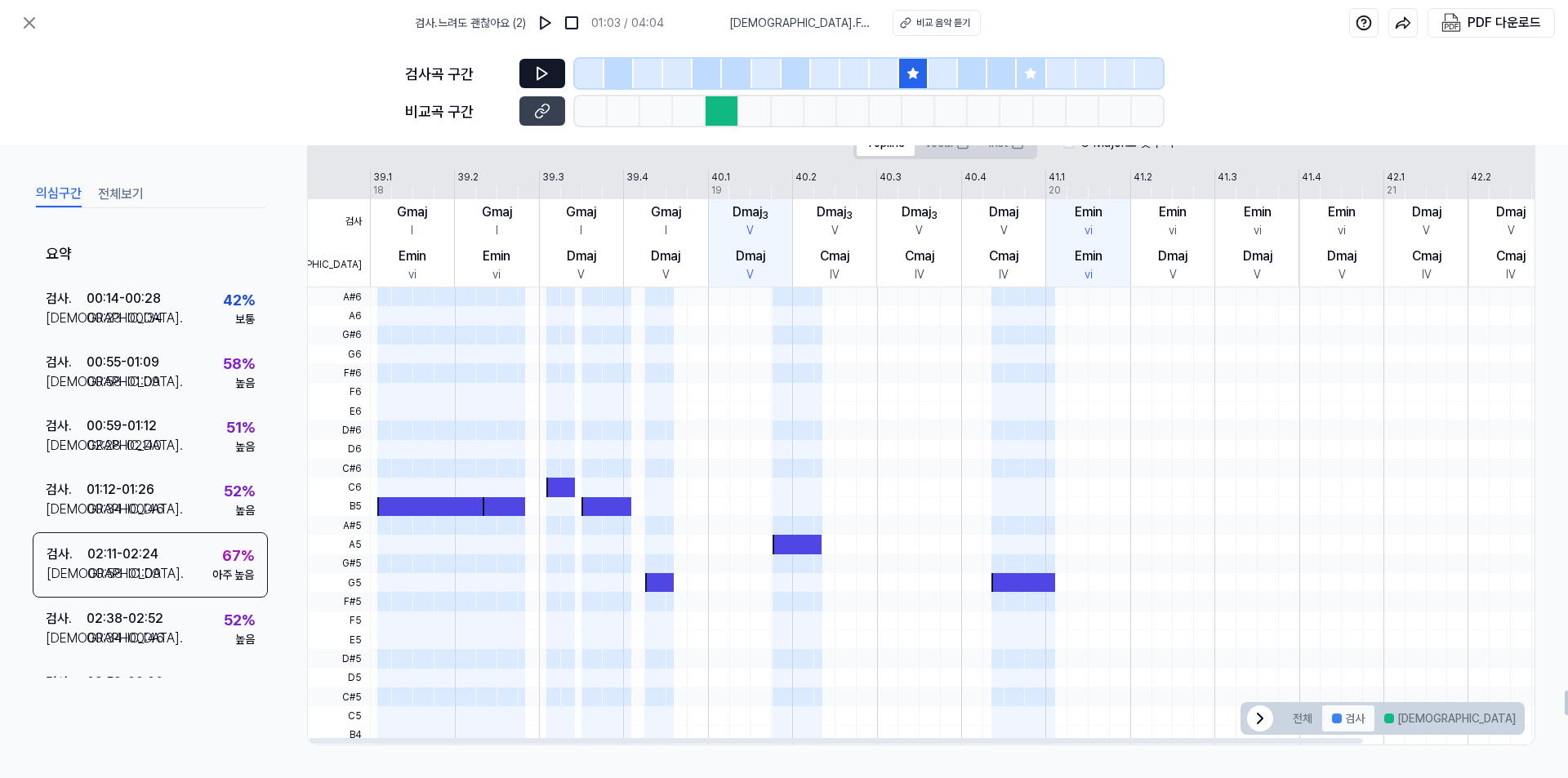
click at [1351, 719] on button "검사" at bounding box center [1349, 718] width 52 height 26
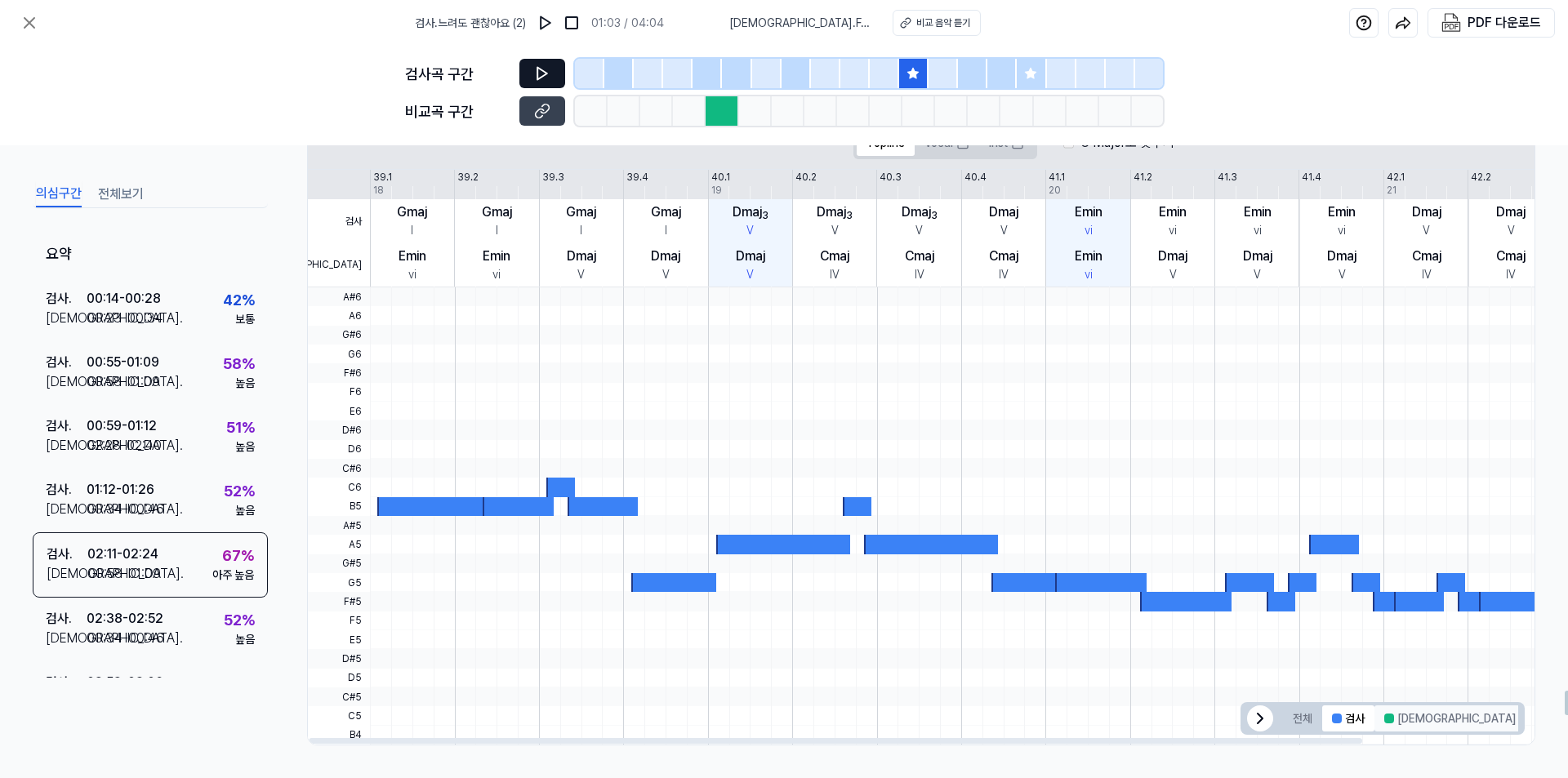
click at [1399, 720] on button "비교" at bounding box center [1450, 718] width 151 height 26
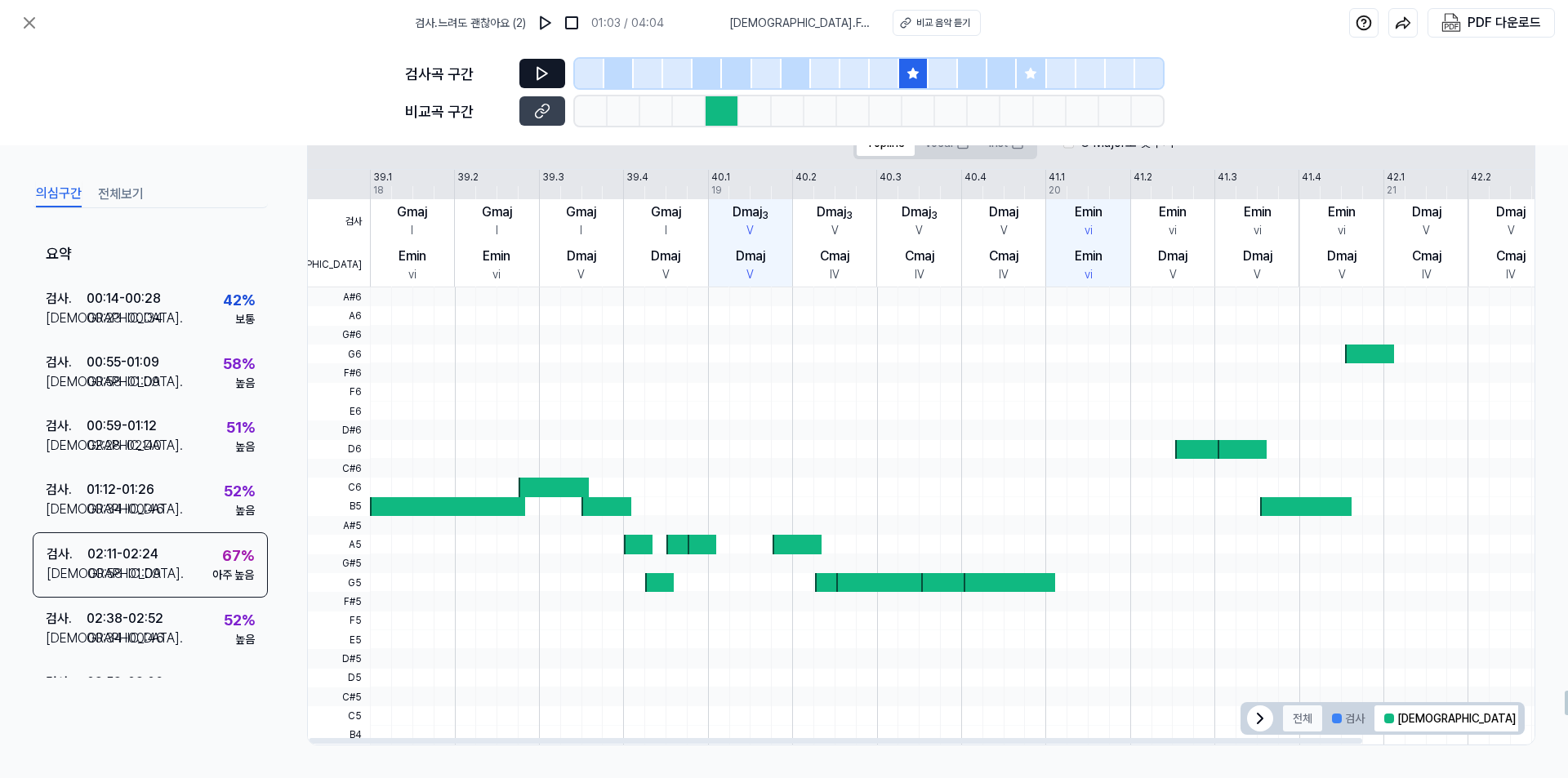
click at [1307, 713] on button "전체" at bounding box center [1302, 718] width 40 height 26
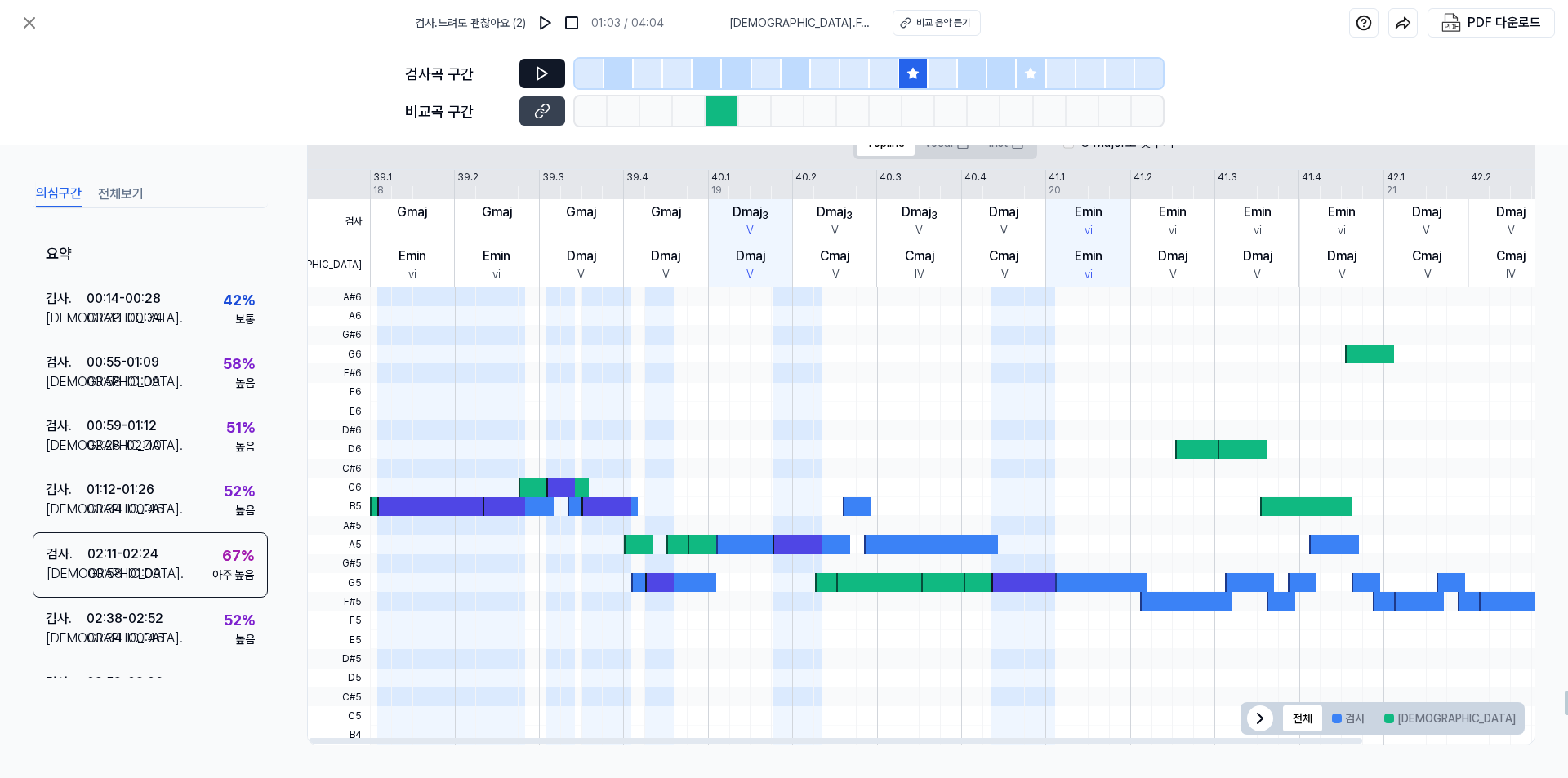
click at [1526, 718] on button "겹치는 부분" at bounding box center [1567, 718] width 84 height 26
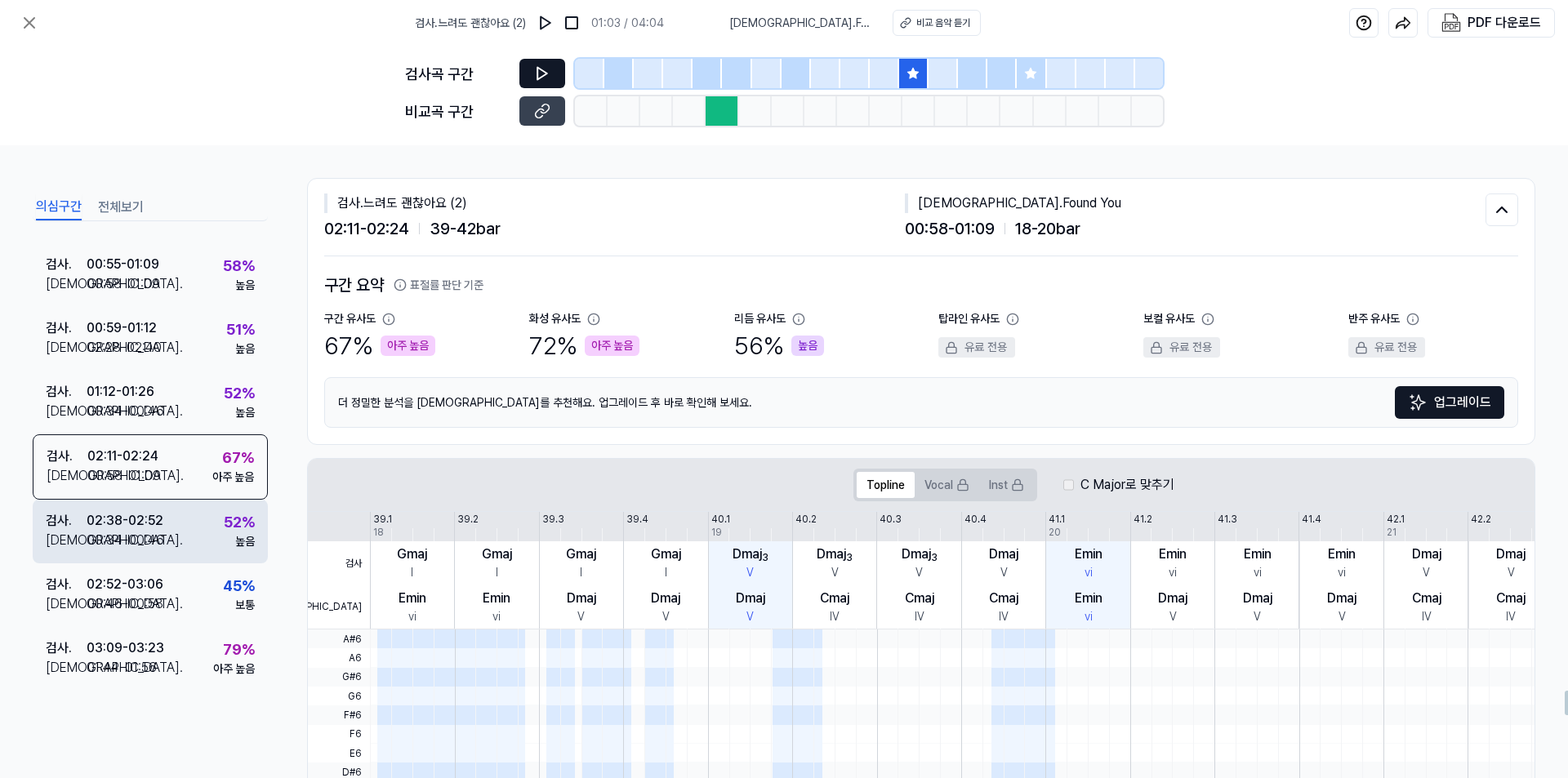
scroll to position [163, 0]
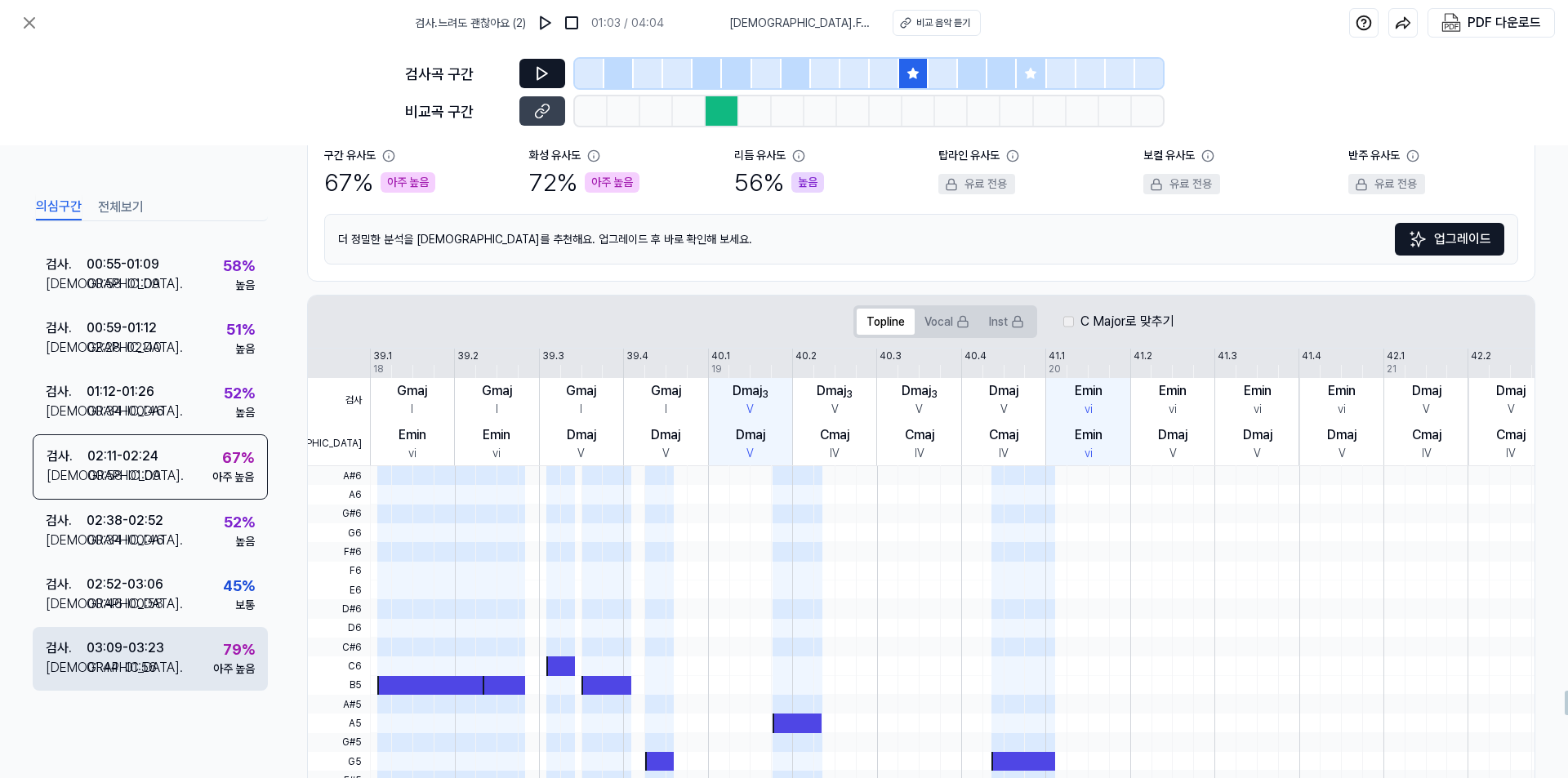
click at [168, 653] on div "검사 . 03:09 - 03:23 비교 . 01:44 - 01:56 79 % 아주 높음" at bounding box center [151, 659] width 236 height 64
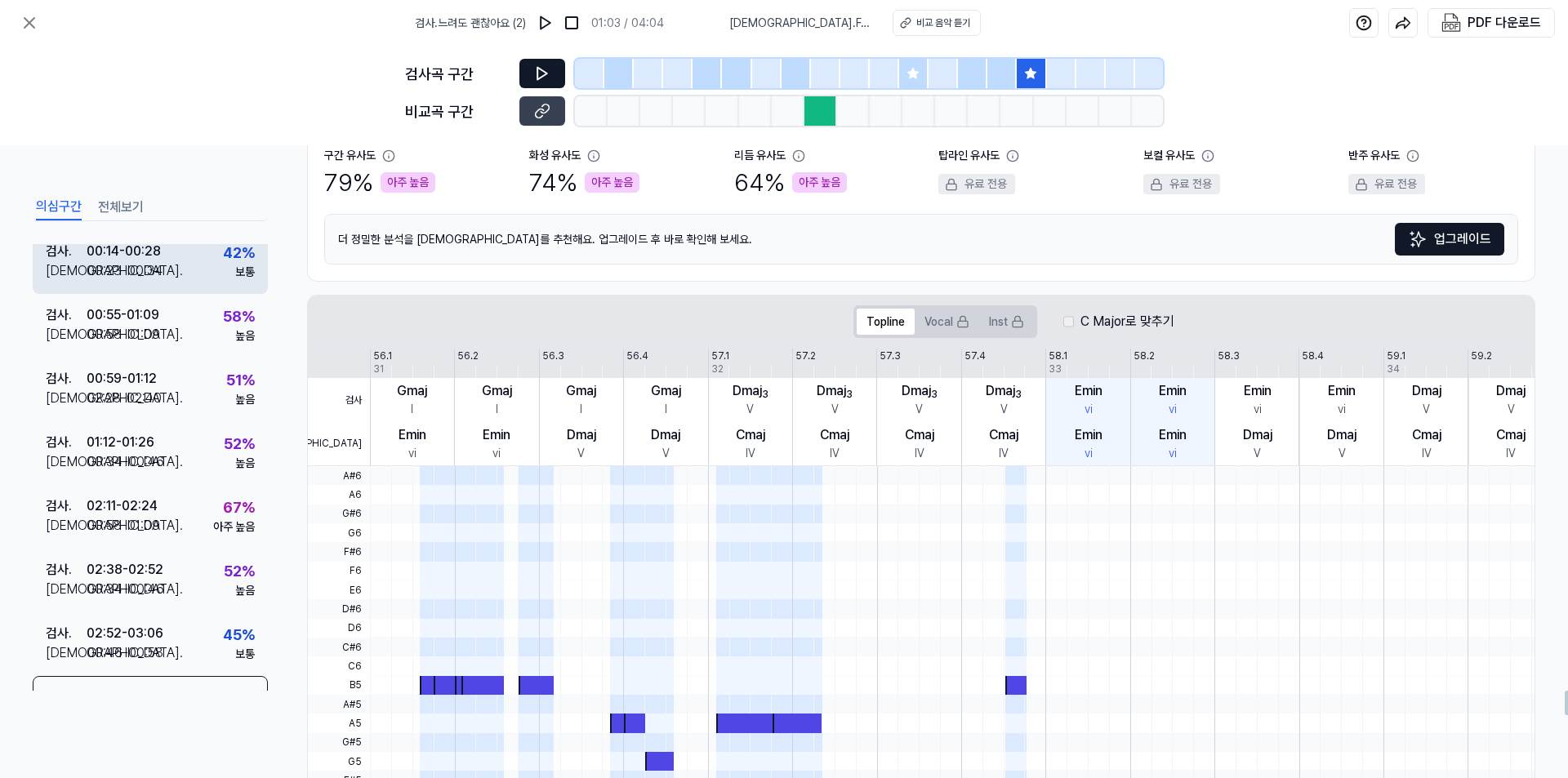
scroll to position [3, 0]
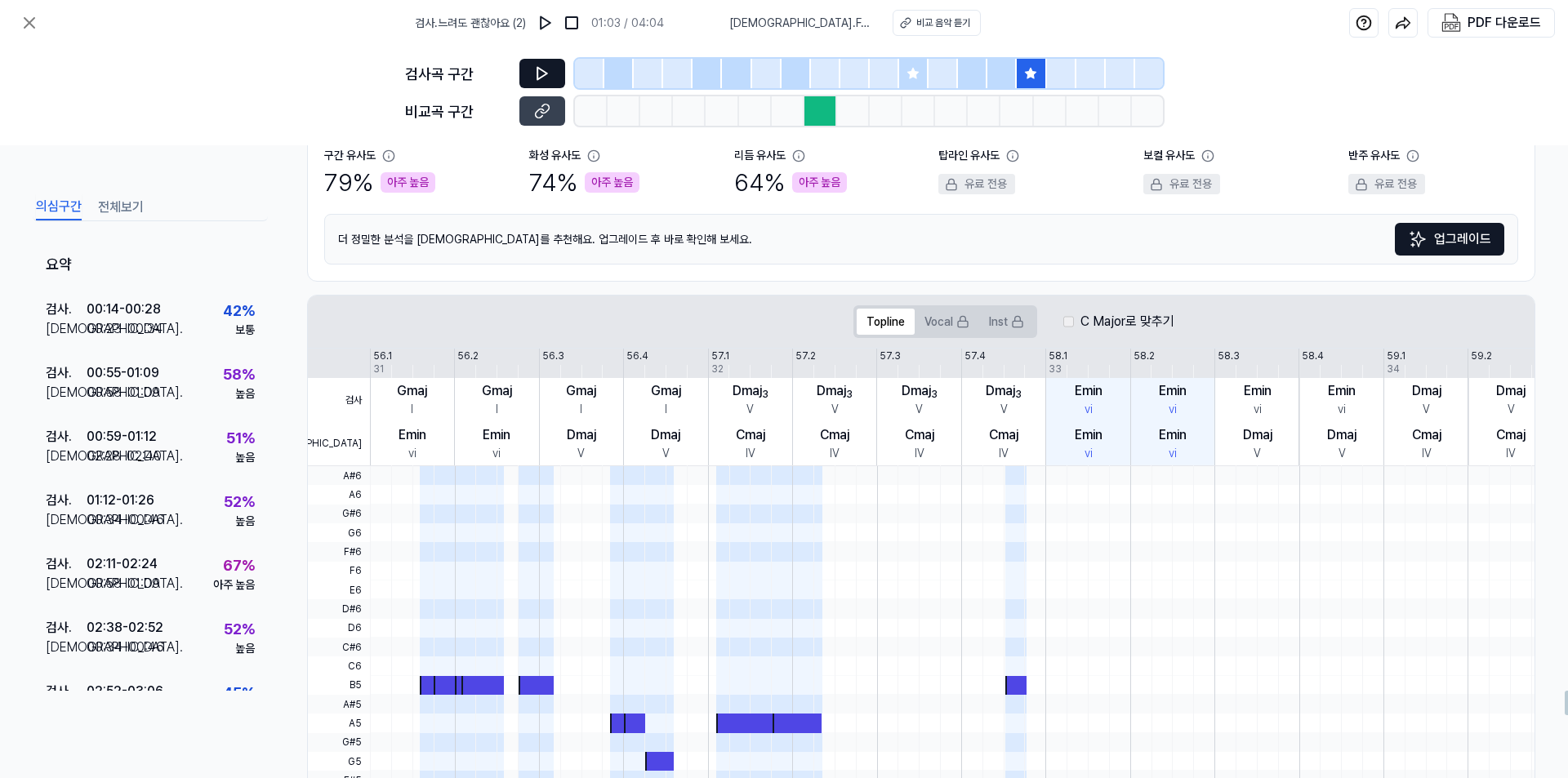
click at [130, 209] on button "전체보기" at bounding box center [121, 207] width 45 height 26
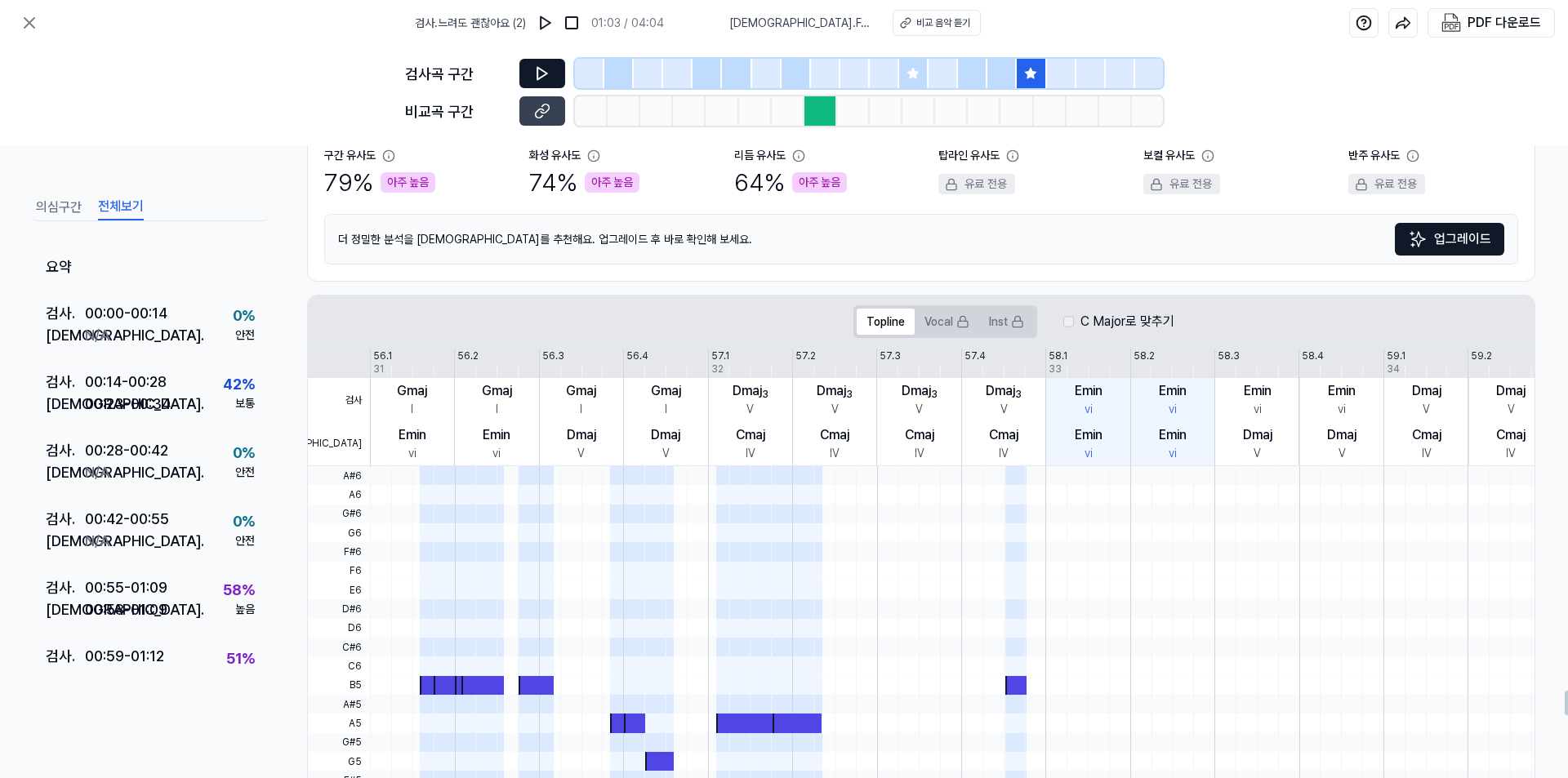
click at [120, 206] on button "전체보기" at bounding box center [121, 207] width 45 height 26
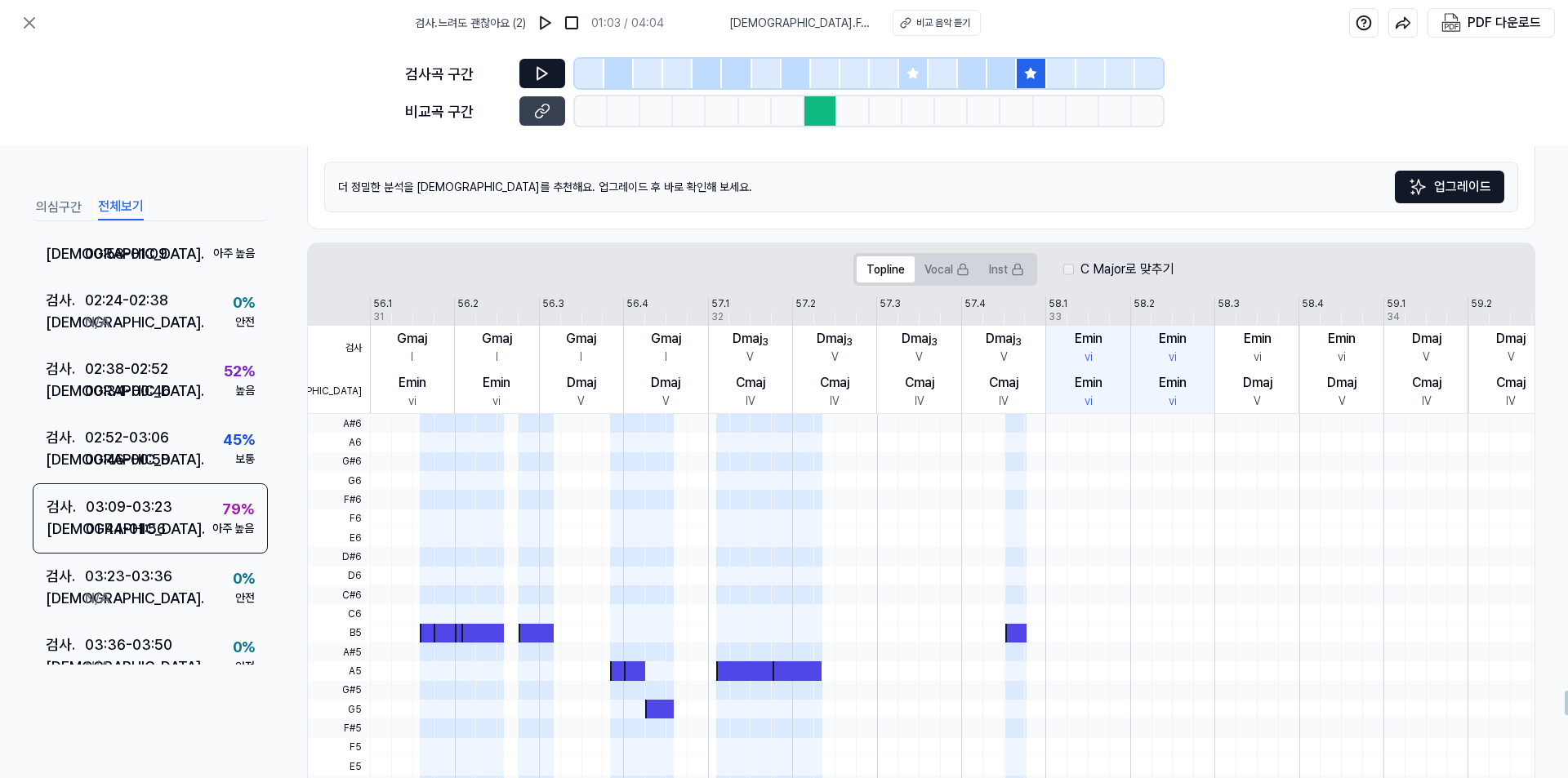
scroll to position [218, 0]
